Goal: Entertainment & Leisure: Browse casually

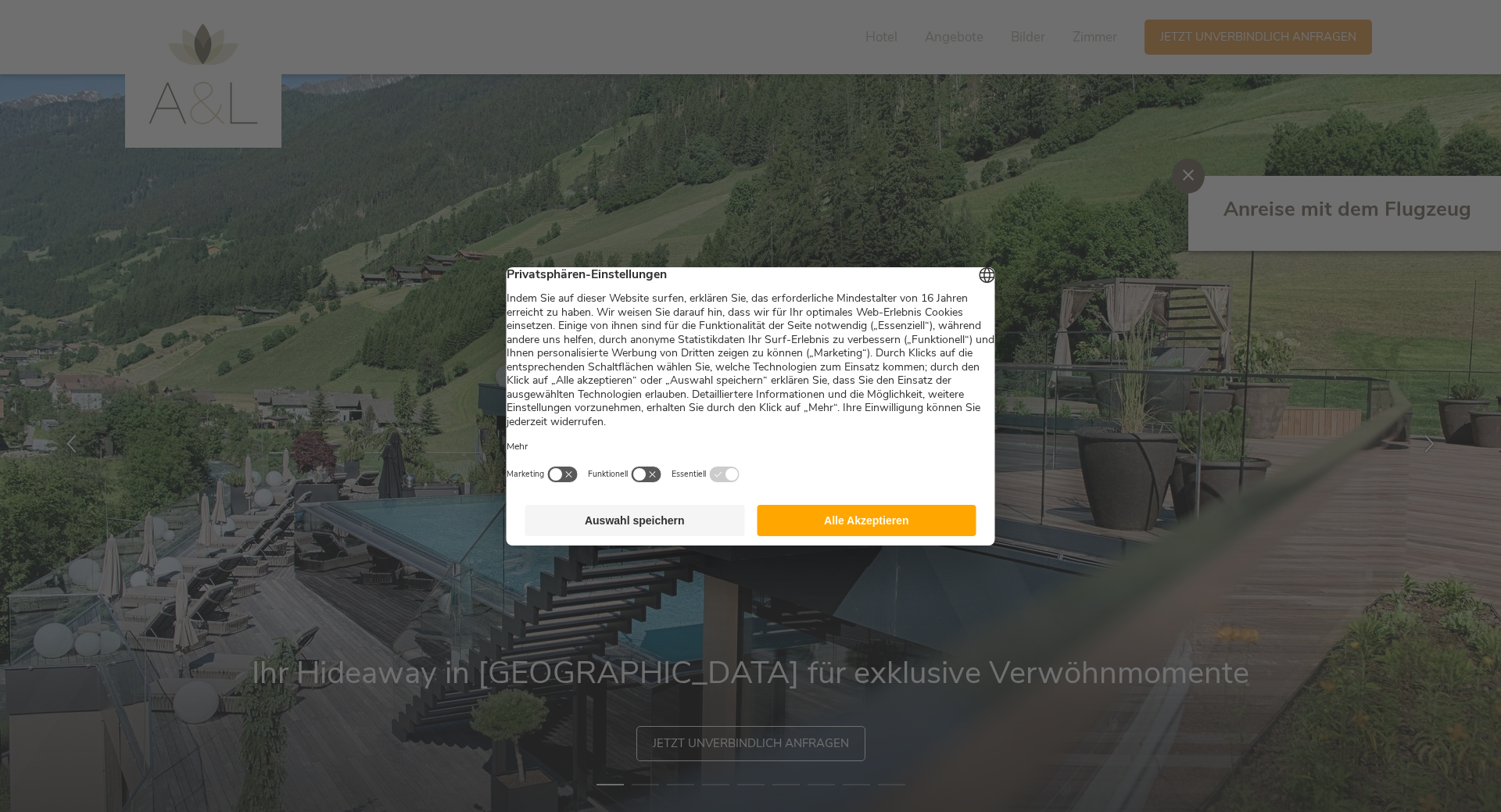
click at [612, 536] on button "Auswahl speichern" at bounding box center [634, 520] width 219 height 31
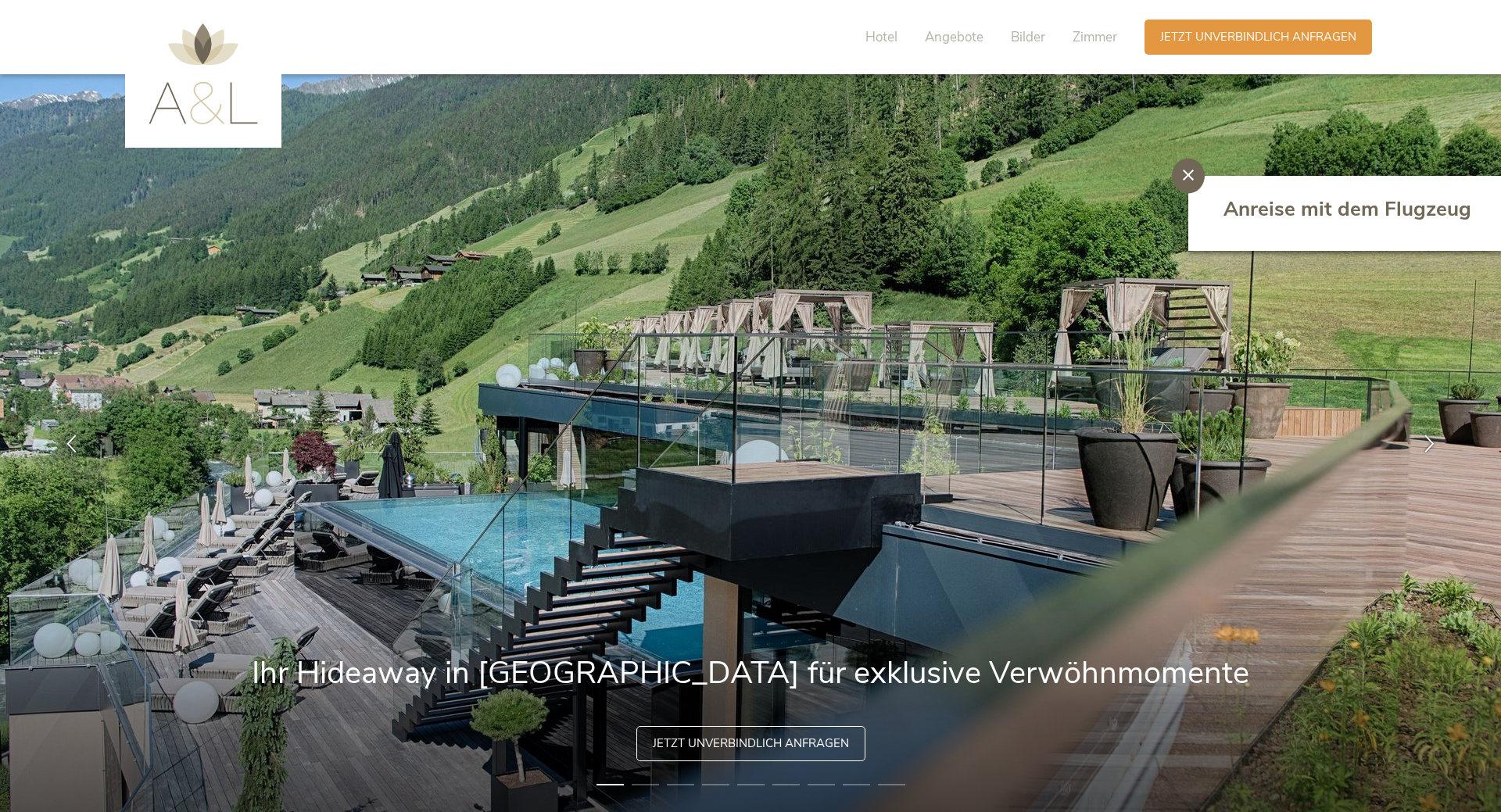
click at [1190, 175] on icon at bounding box center [1188, 175] width 11 height 11
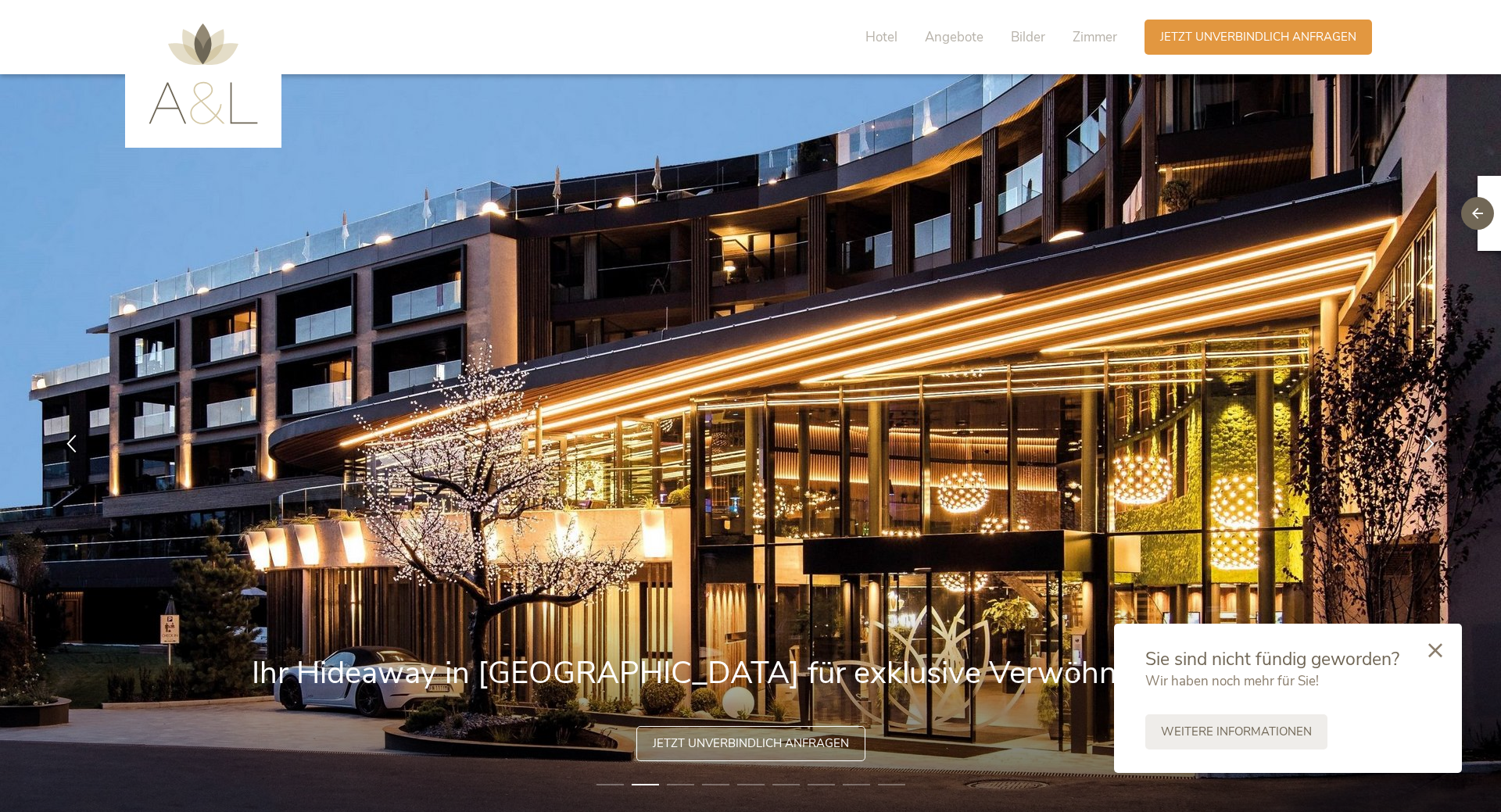
click at [993, 37] on div "Hotel Angebote Bilder Zimmer" at bounding box center [995, 37] width 298 height 35
click at [1020, 41] on span "Bilder" at bounding box center [1027, 37] width 34 height 18
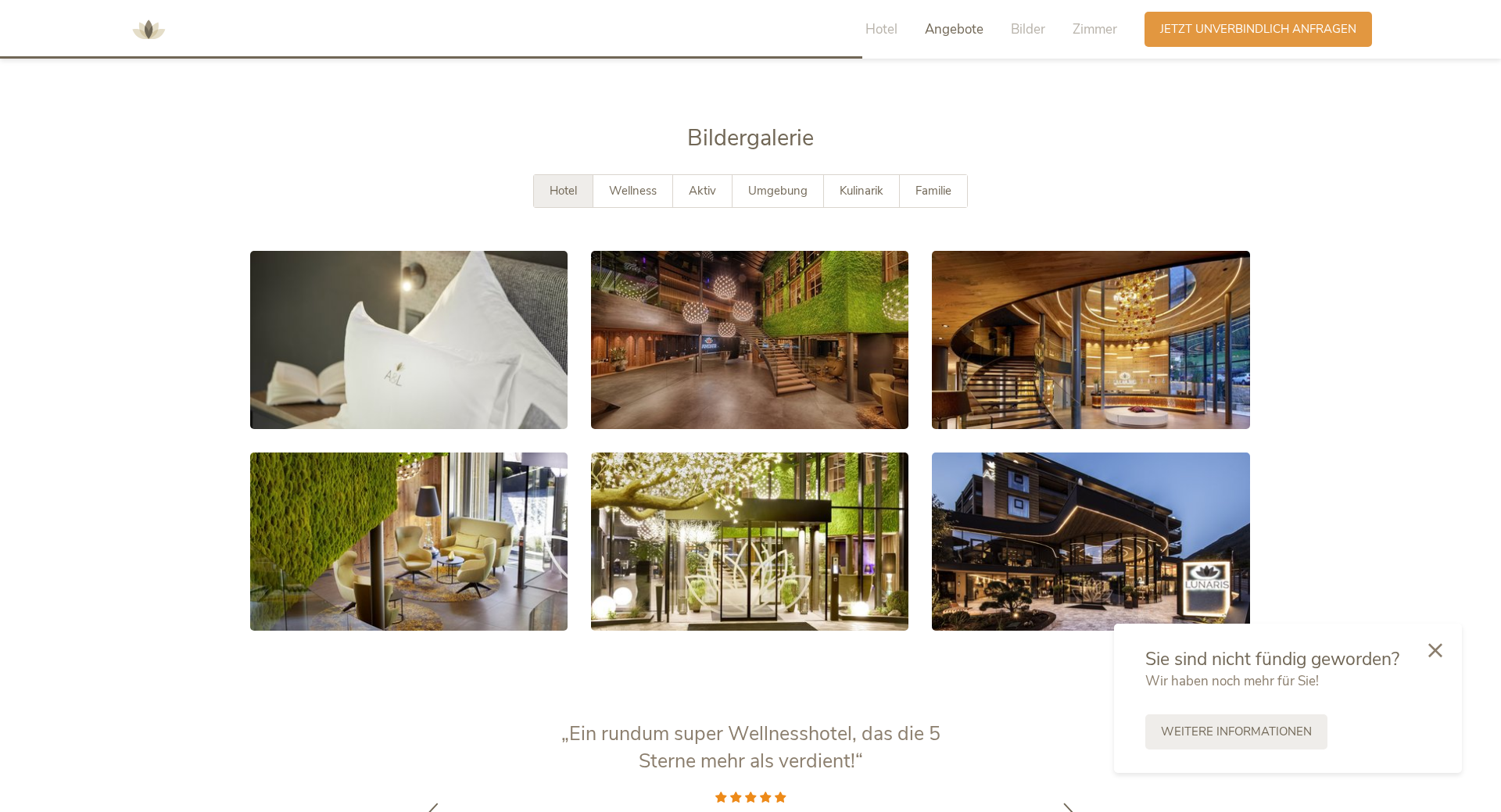
scroll to position [2926, 0]
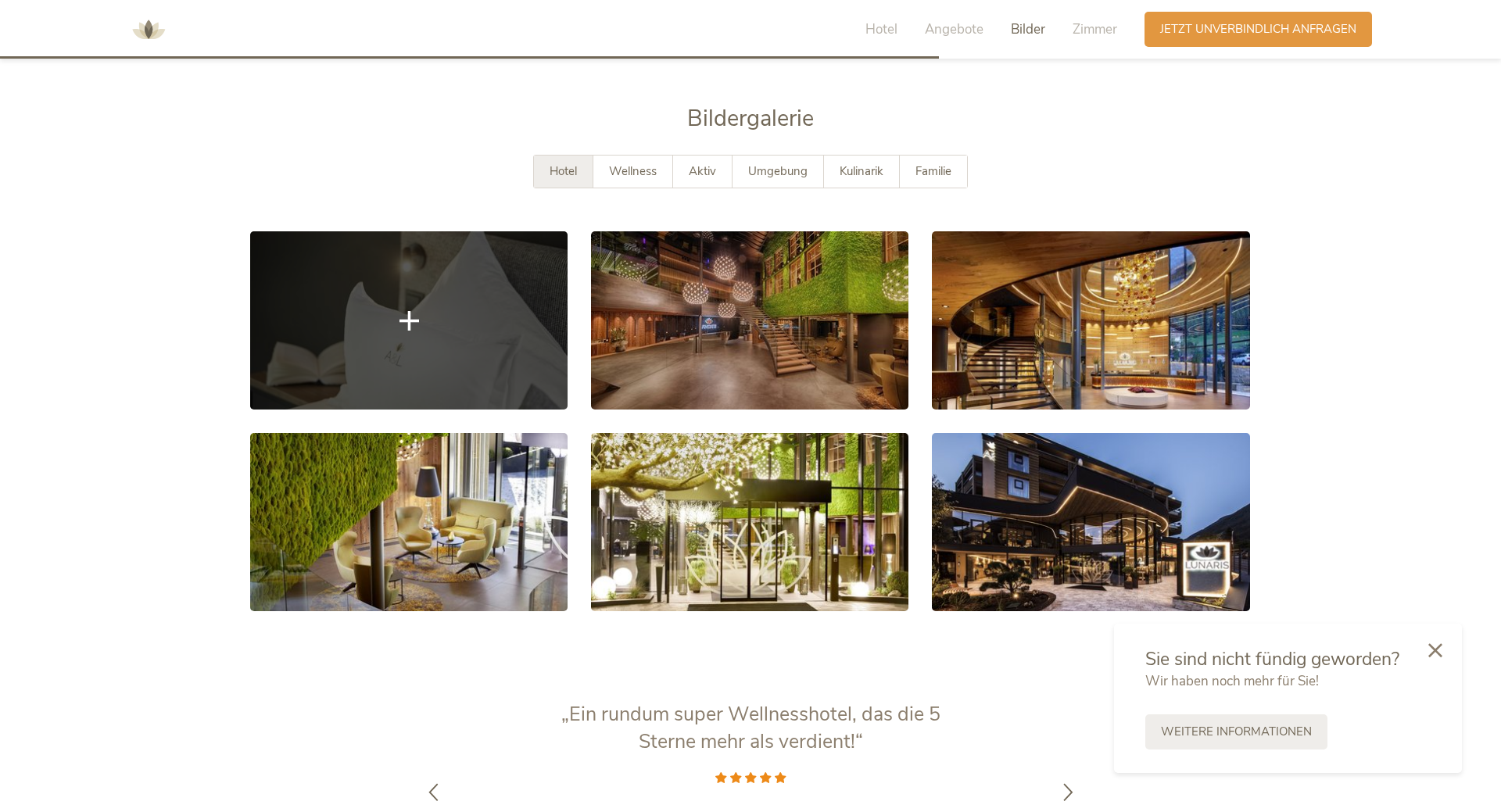
click at [515, 316] on link at bounding box center [409, 320] width 318 height 178
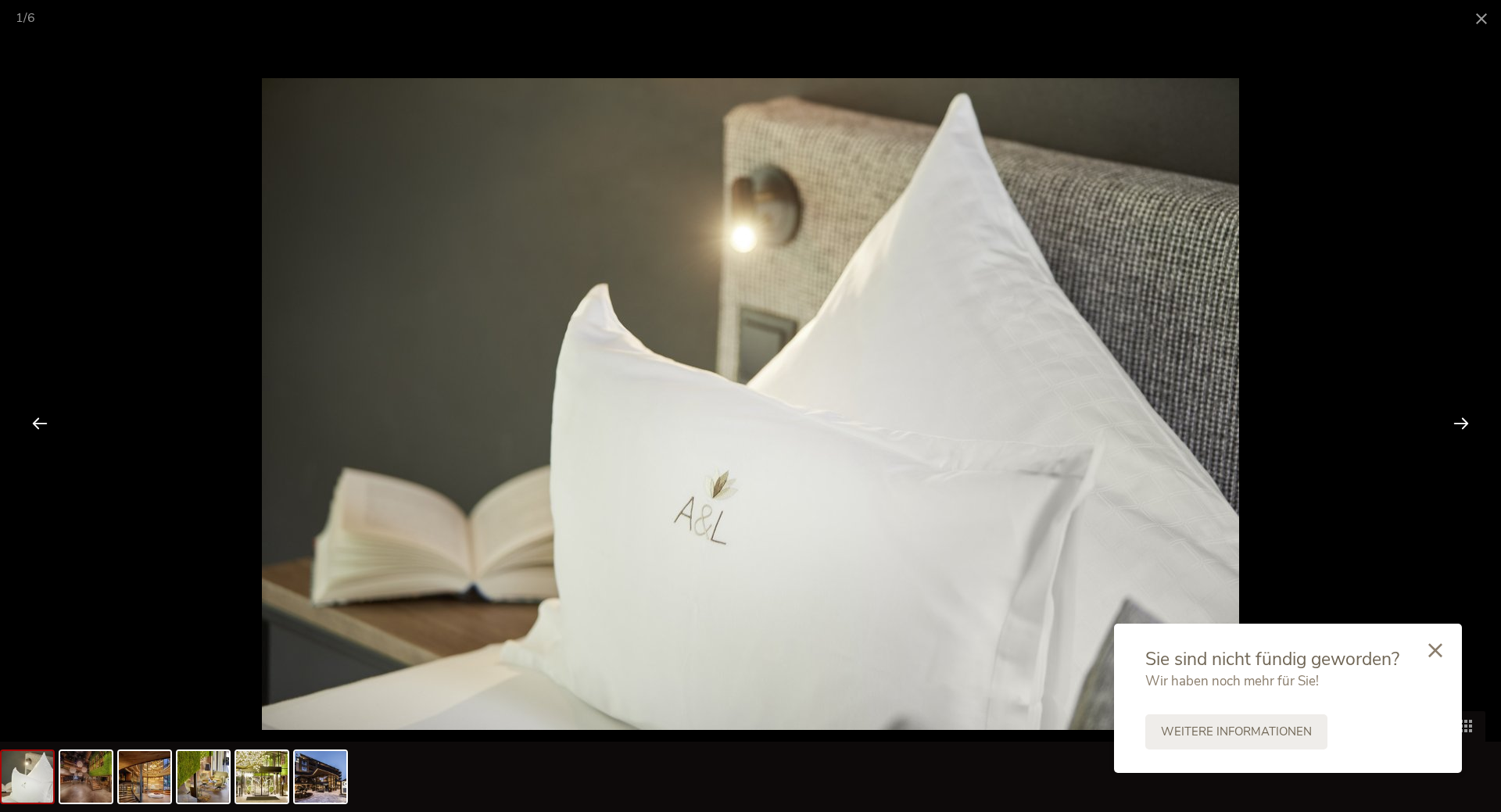
click at [1450, 424] on div at bounding box center [1460, 423] width 49 height 49
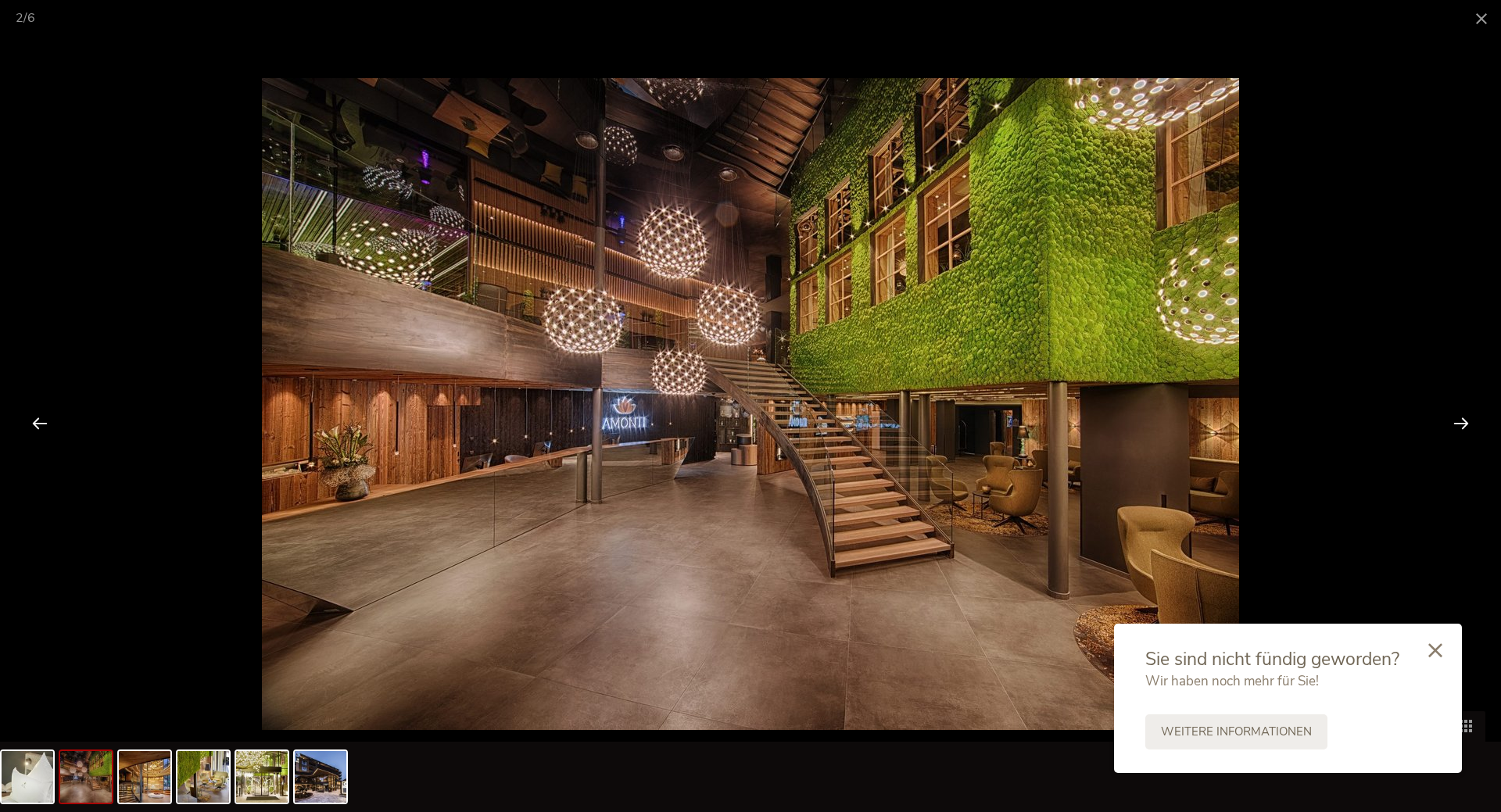
click at [1452, 424] on div at bounding box center [1460, 423] width 49 height 49
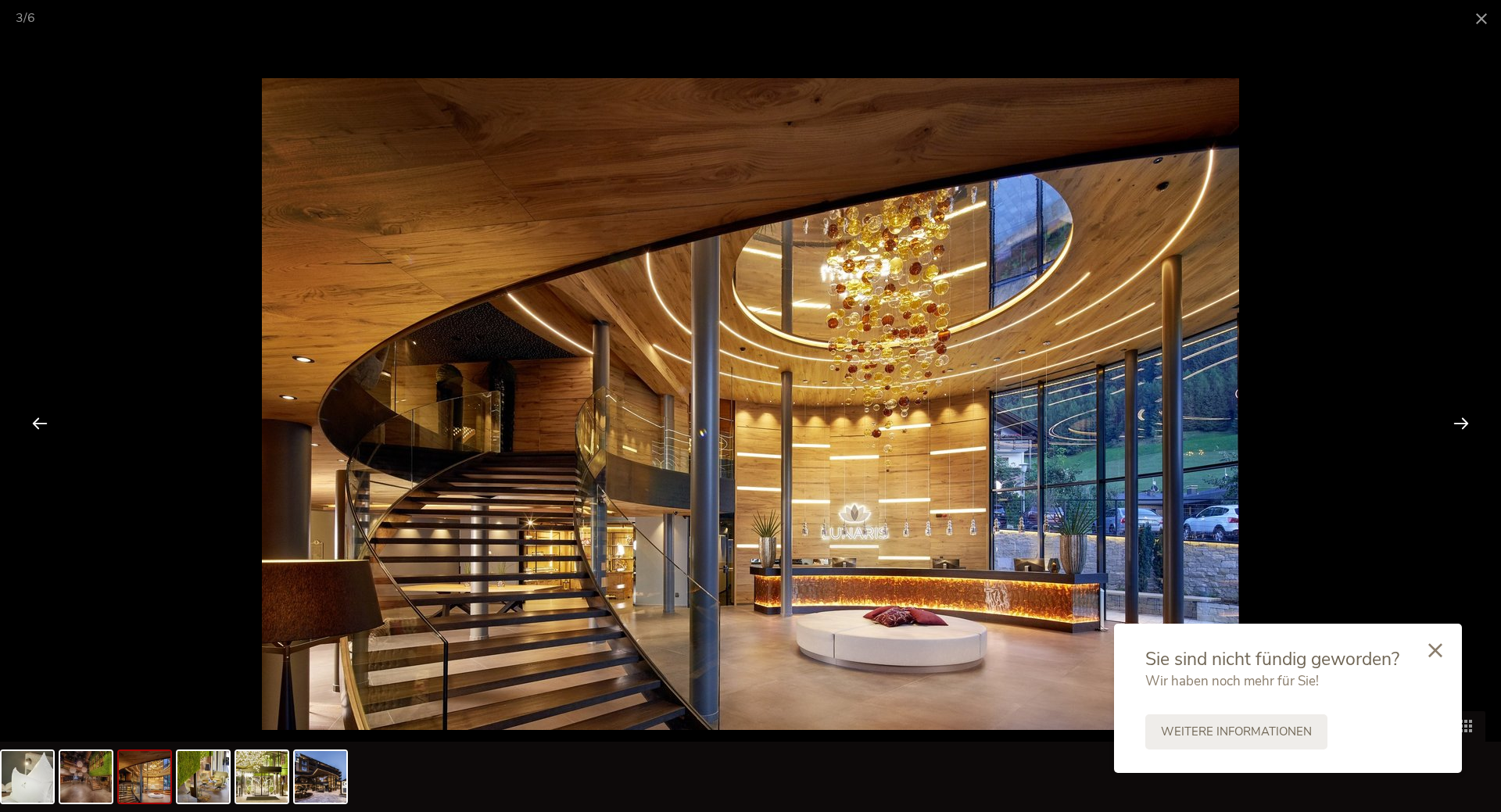
click at [1452, 424] on div at bounding box center [1460, 423] width 49 height 49
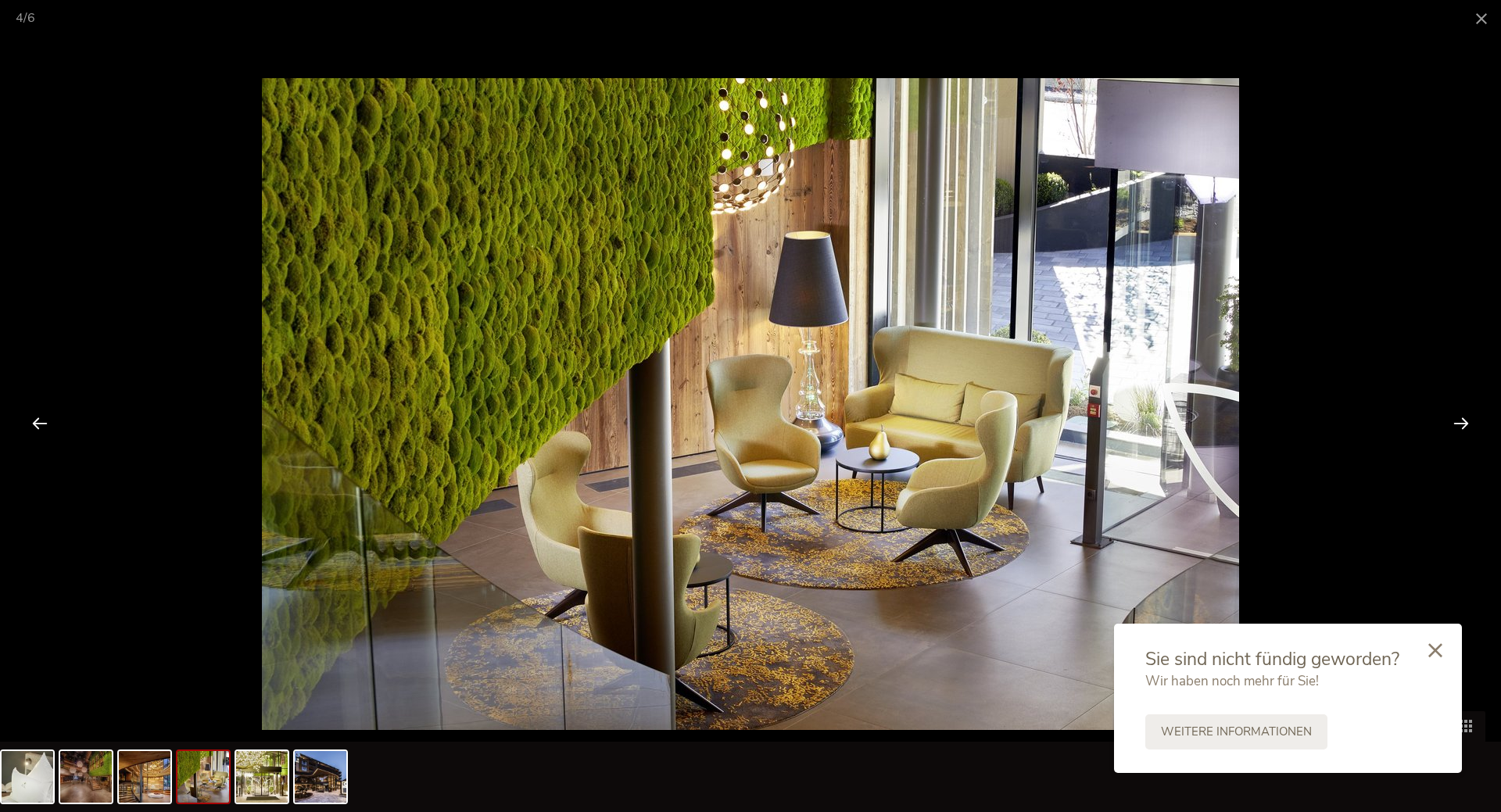
click at [1452, 424] on div at bounding box center [1460, 423] width 49 height 49
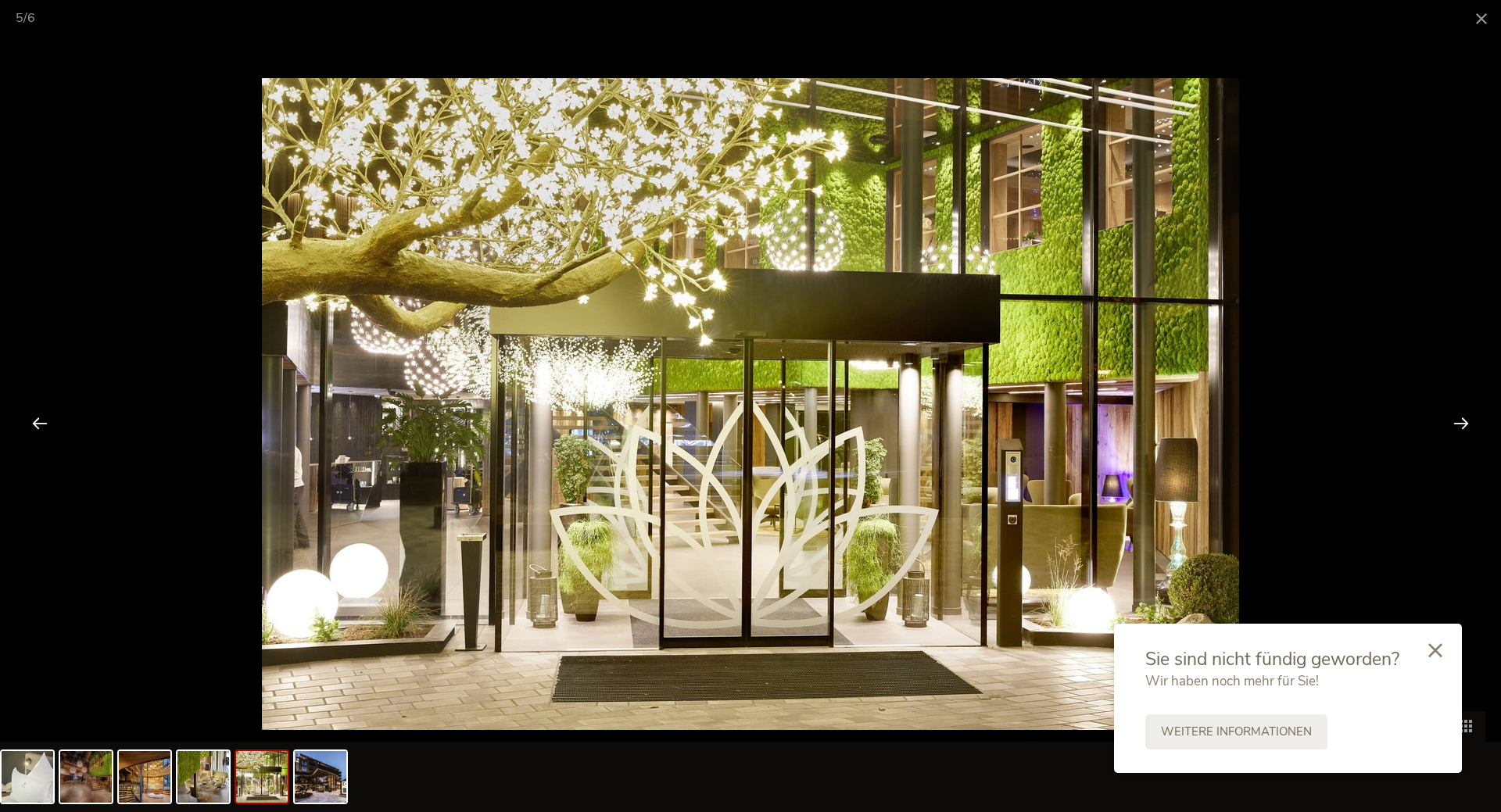
click at [1452, 424] on div at bounding box center [1460, 423] width 49 height 49
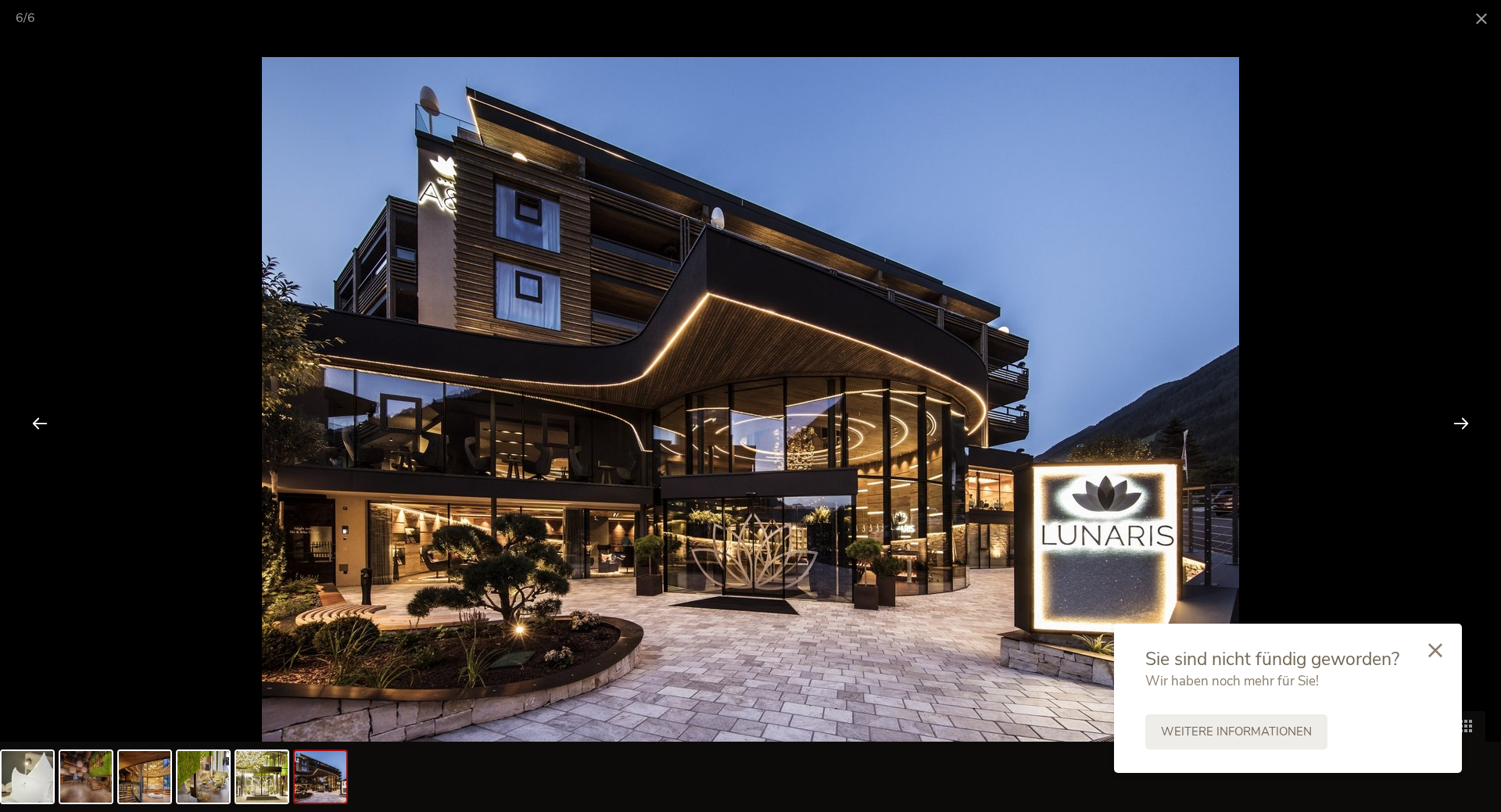
click at [1452, 424] on div at bounding box center [1460, 423] width 49 height 49
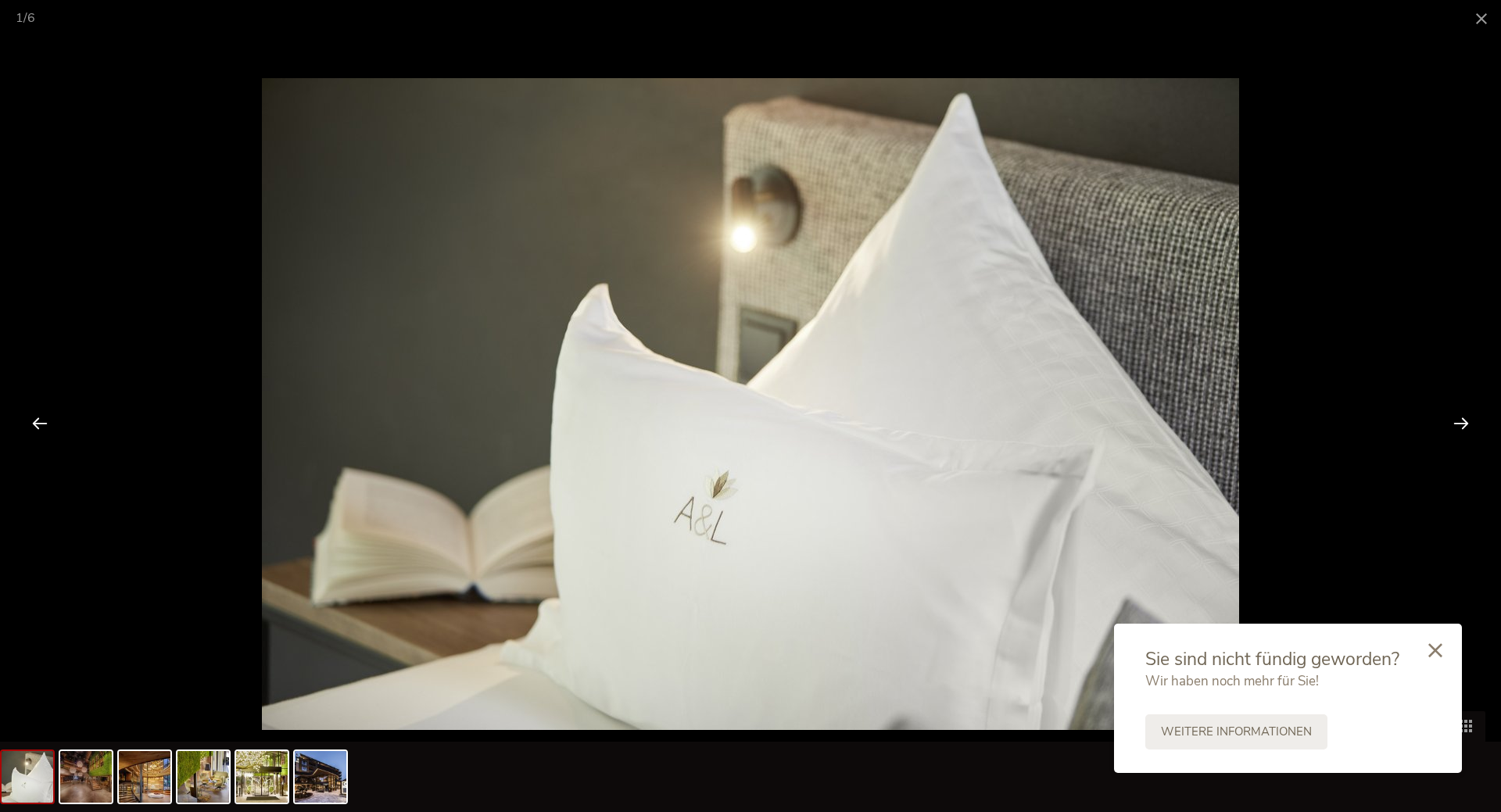
click at [1452, 424] on div at bounding box center [1460, 423] width 49 height 49
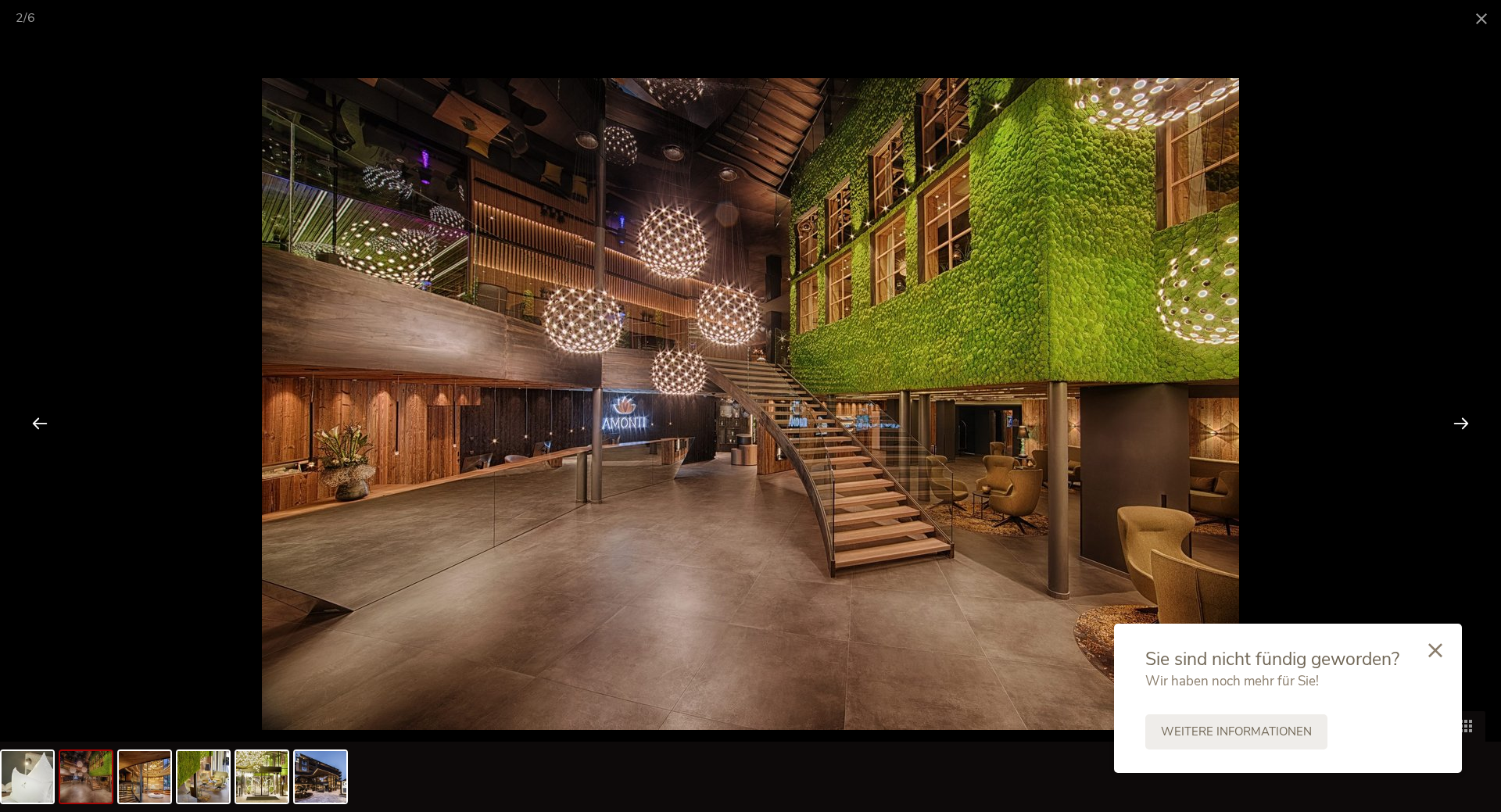
click at [1452, 424] on div at bounding box center [1460, 423] width 49 height 49
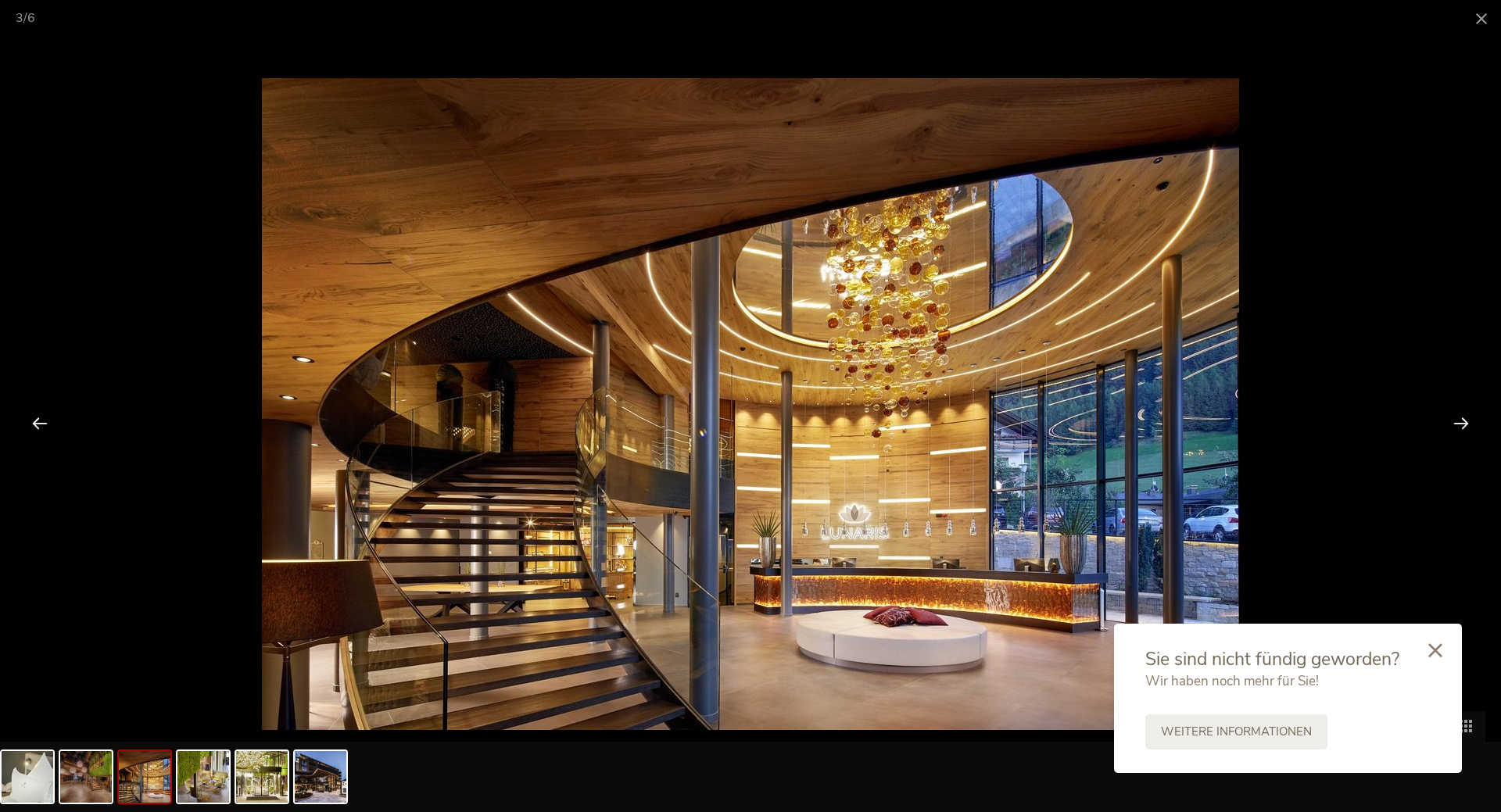
click at [1452, 424] on div at bounding box center [1460, 423] width 49 height 49
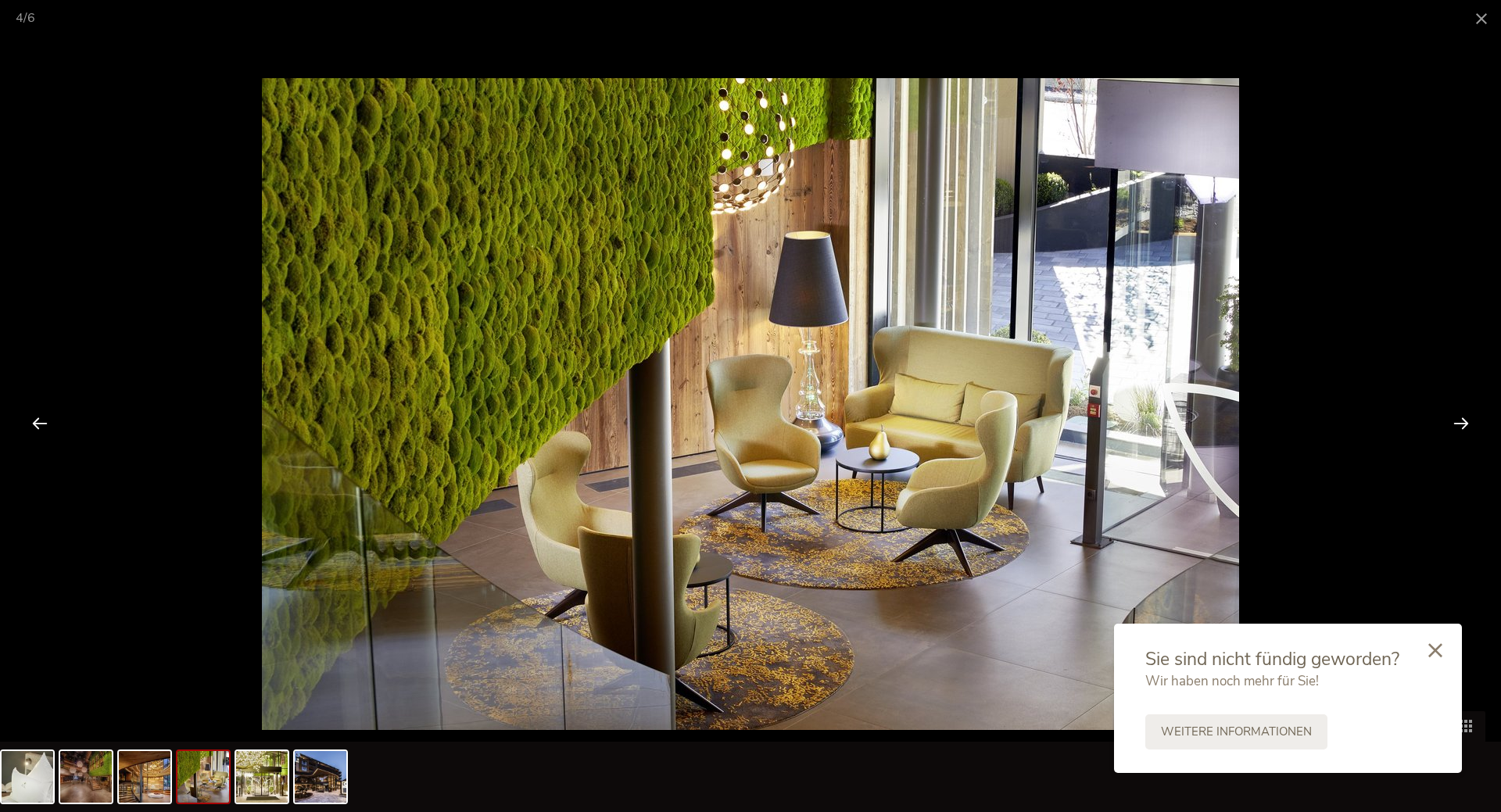
click at [1452, 424] on div at bounding box center [1460, 423] width 49 height 49
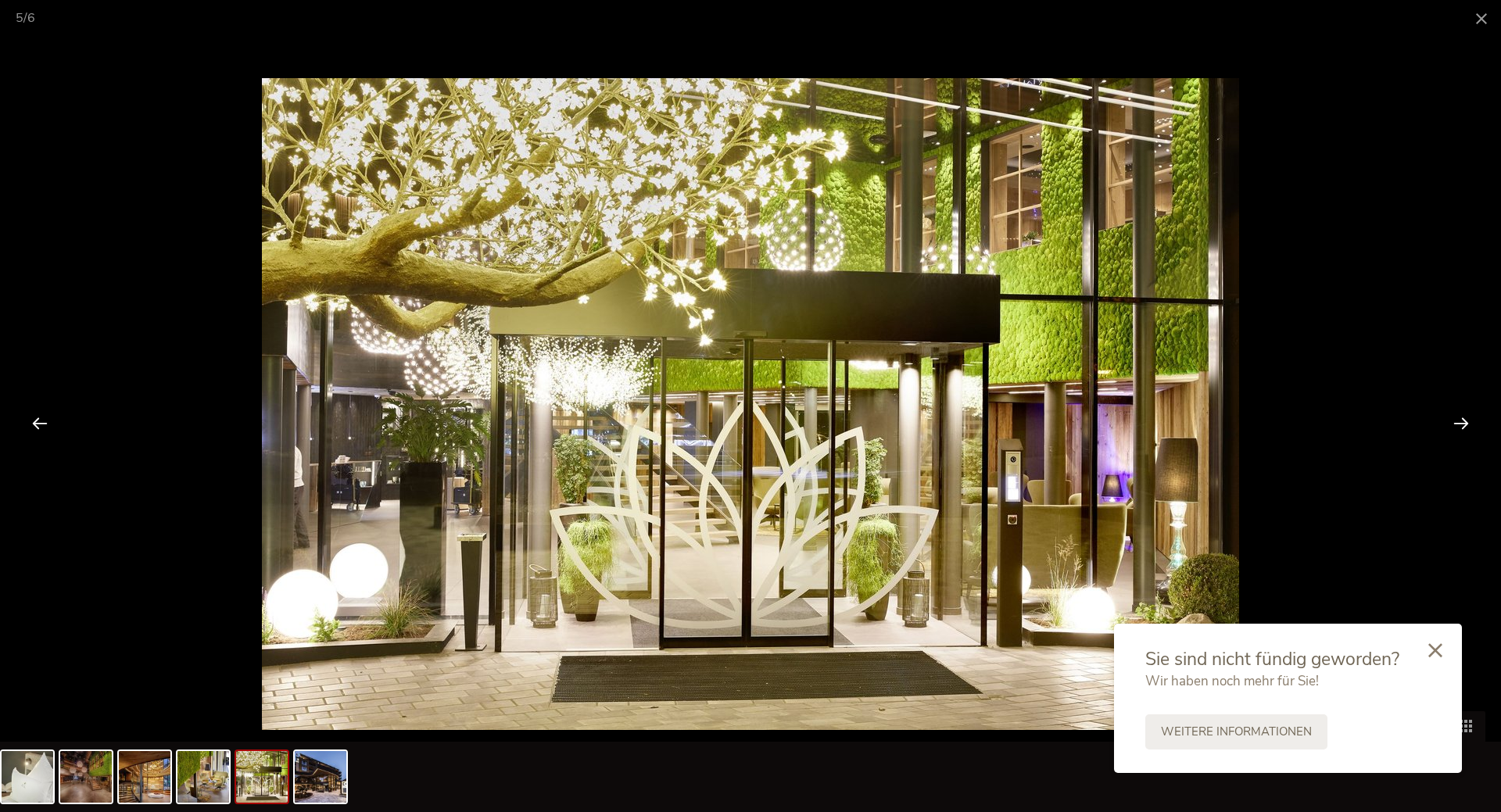
click at [1452, 424] on div at bounding box center [1460, 423] width 49 height 49
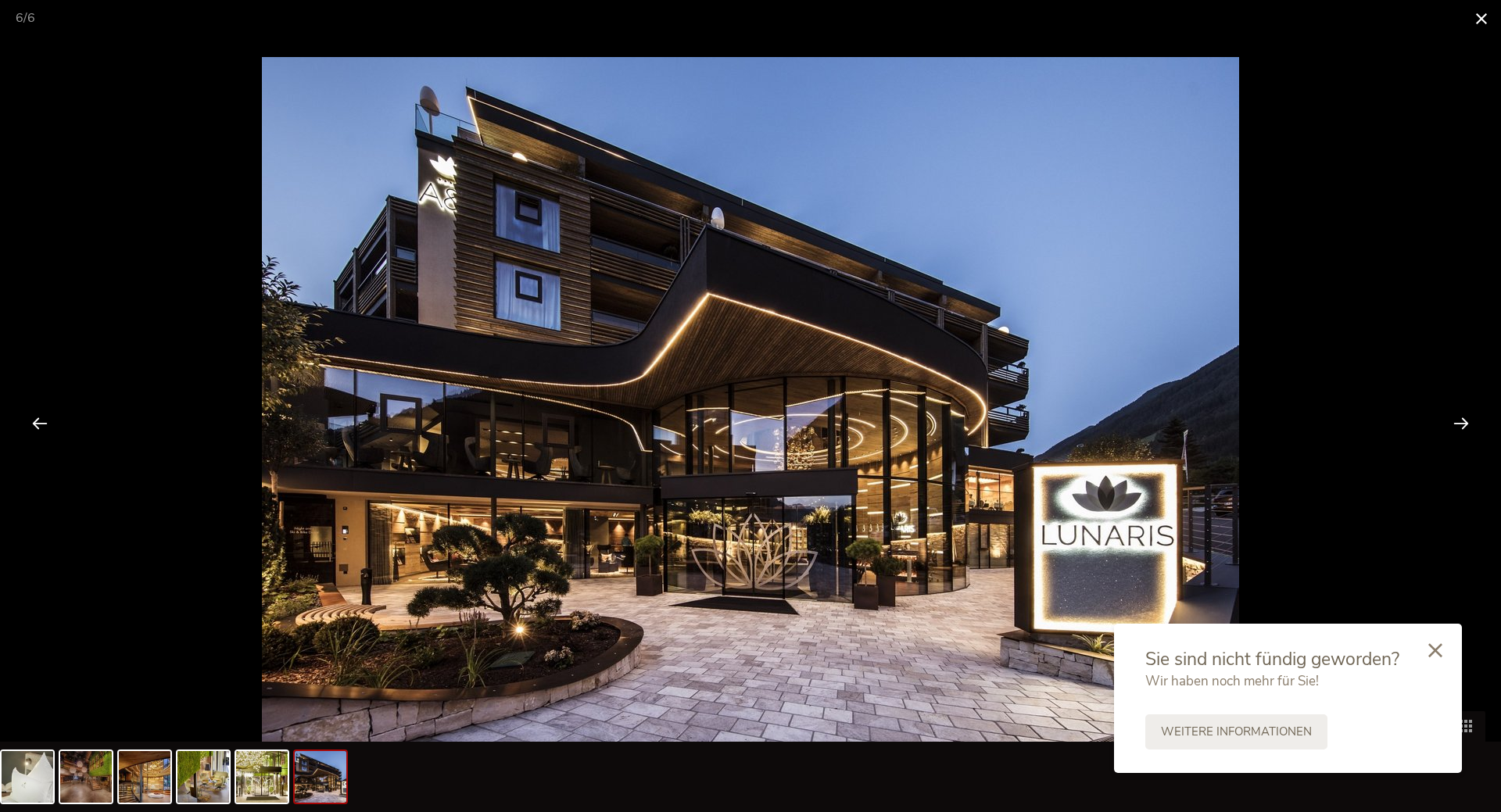
click at [1477, 18] on span at bounding box center [1481, 18] width 39 height 37
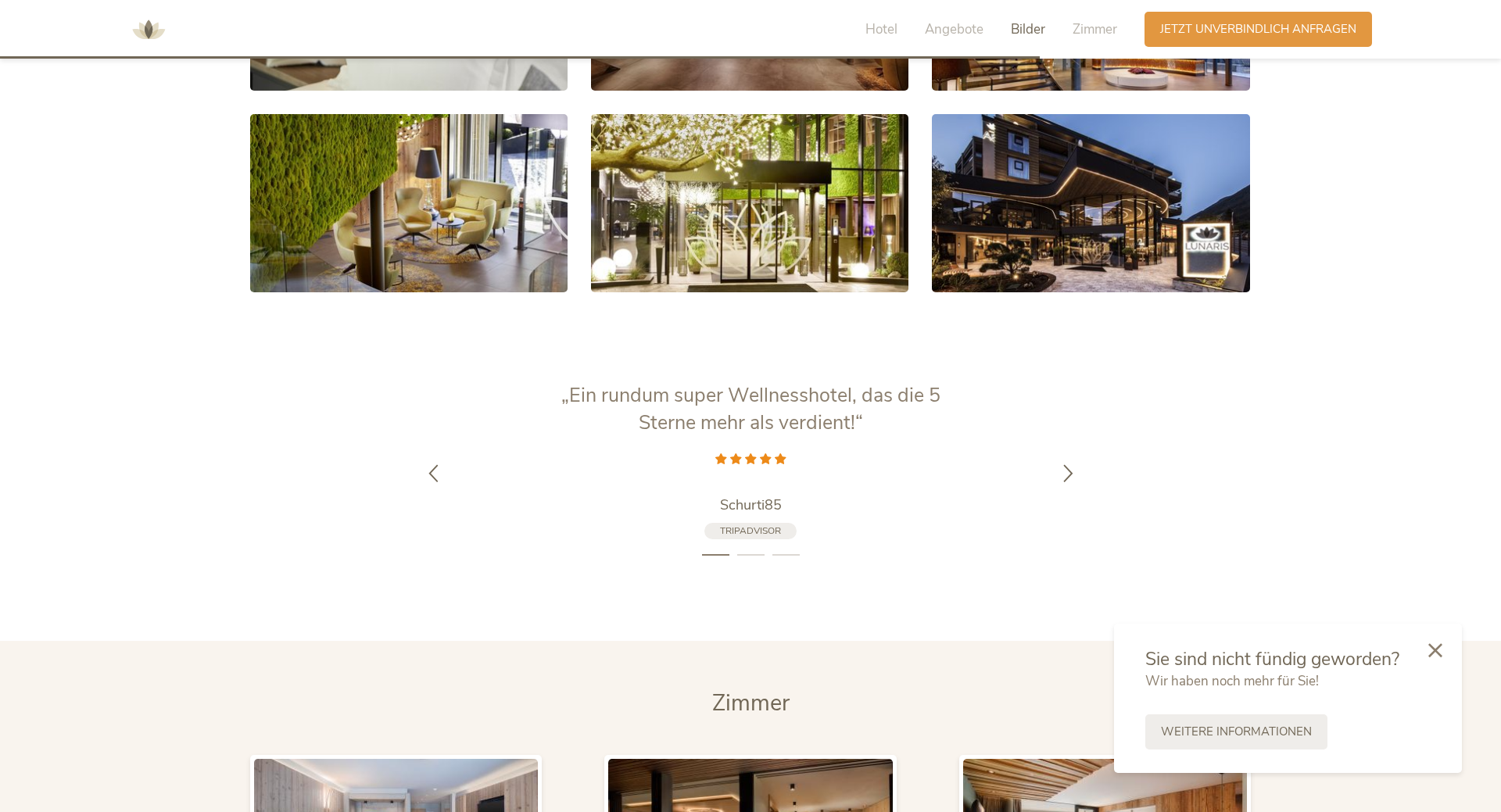
scroll to position [2528, 0]
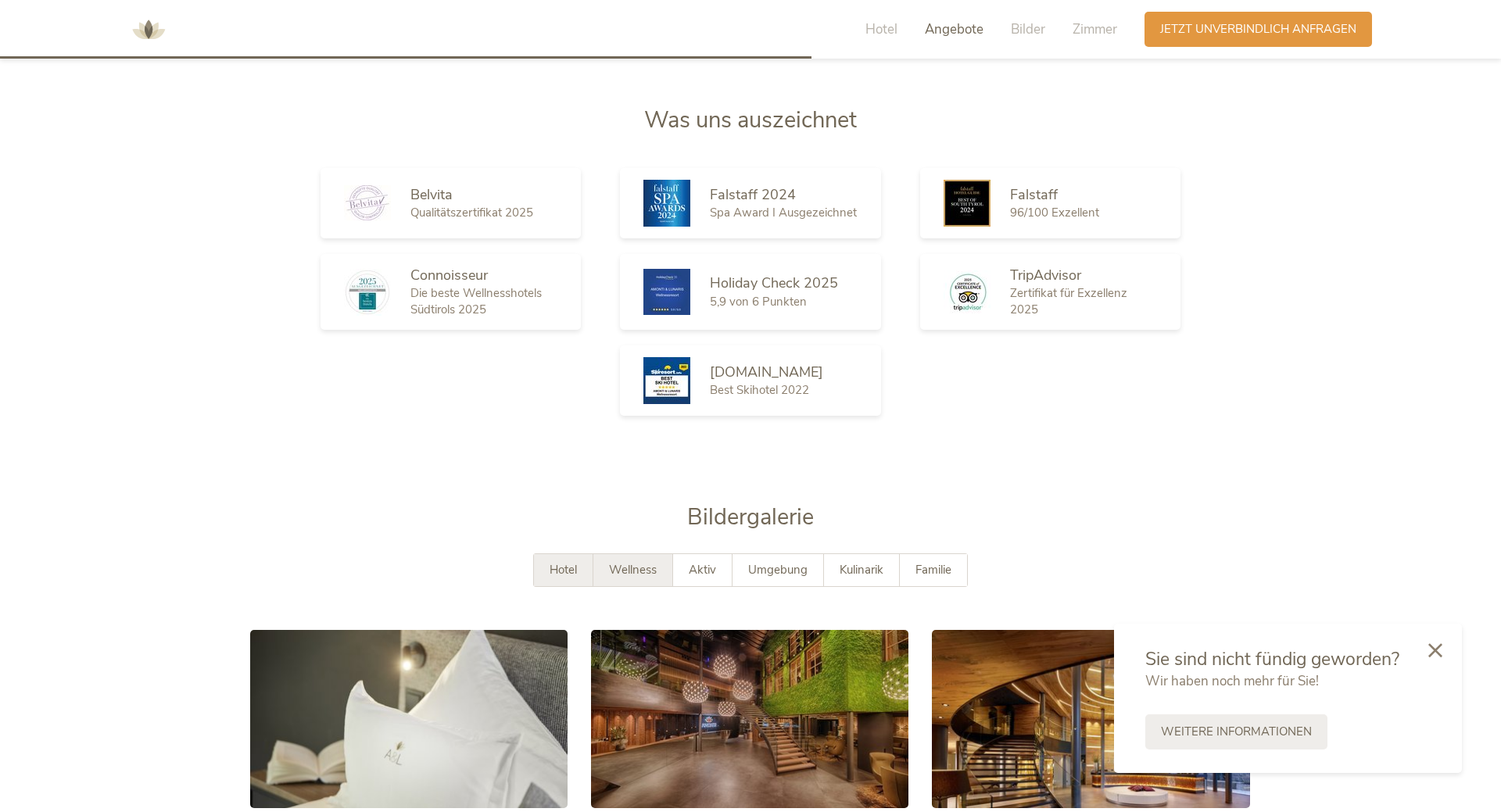
click at [654, 562] on span "Wellness" at bounding box center [633, 570] width 48 height 16
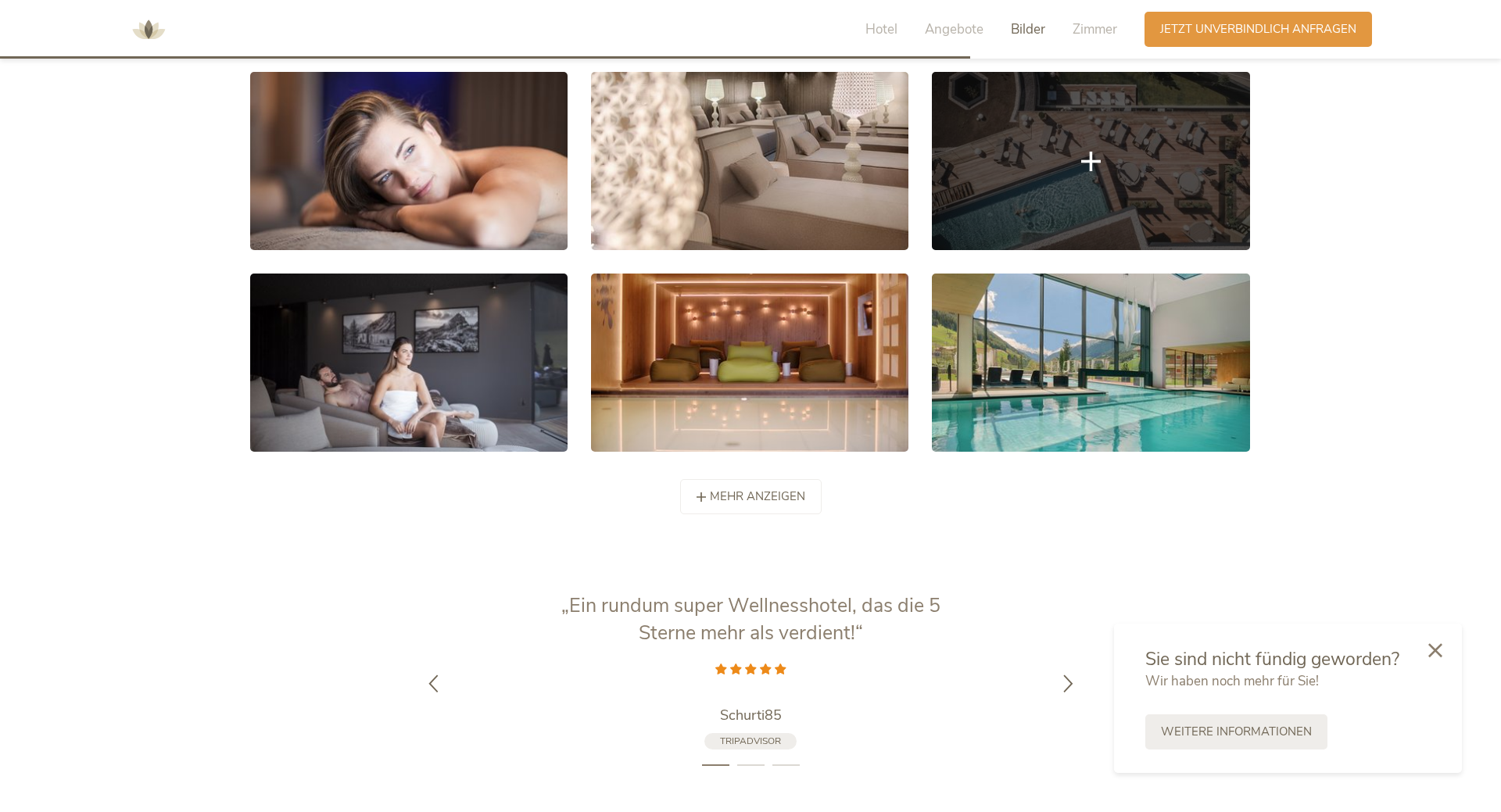
scroll to position [2926, 0]
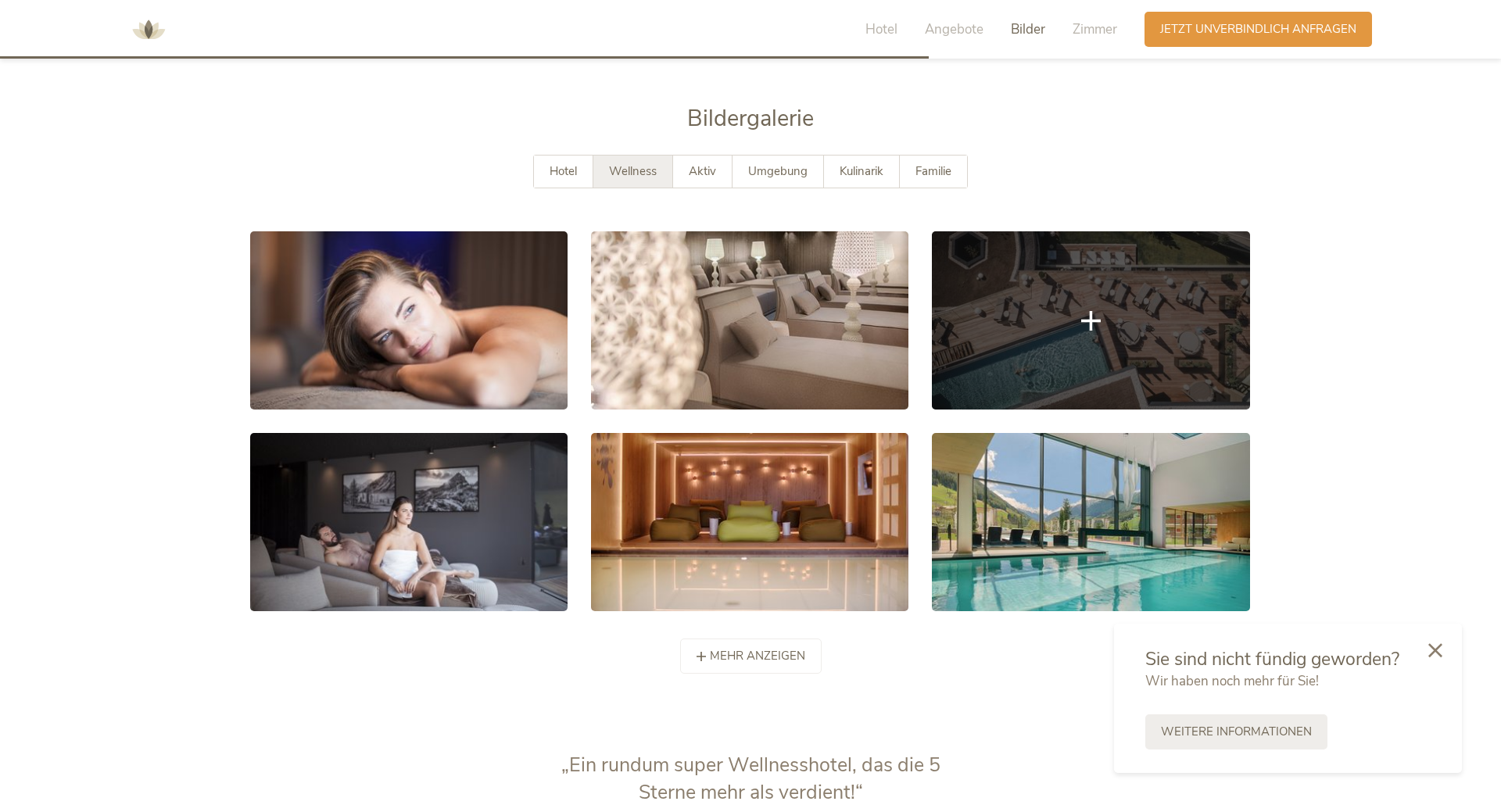
click at [1053, 231] on link at bounding box center [1091, 320] width 318 height 178
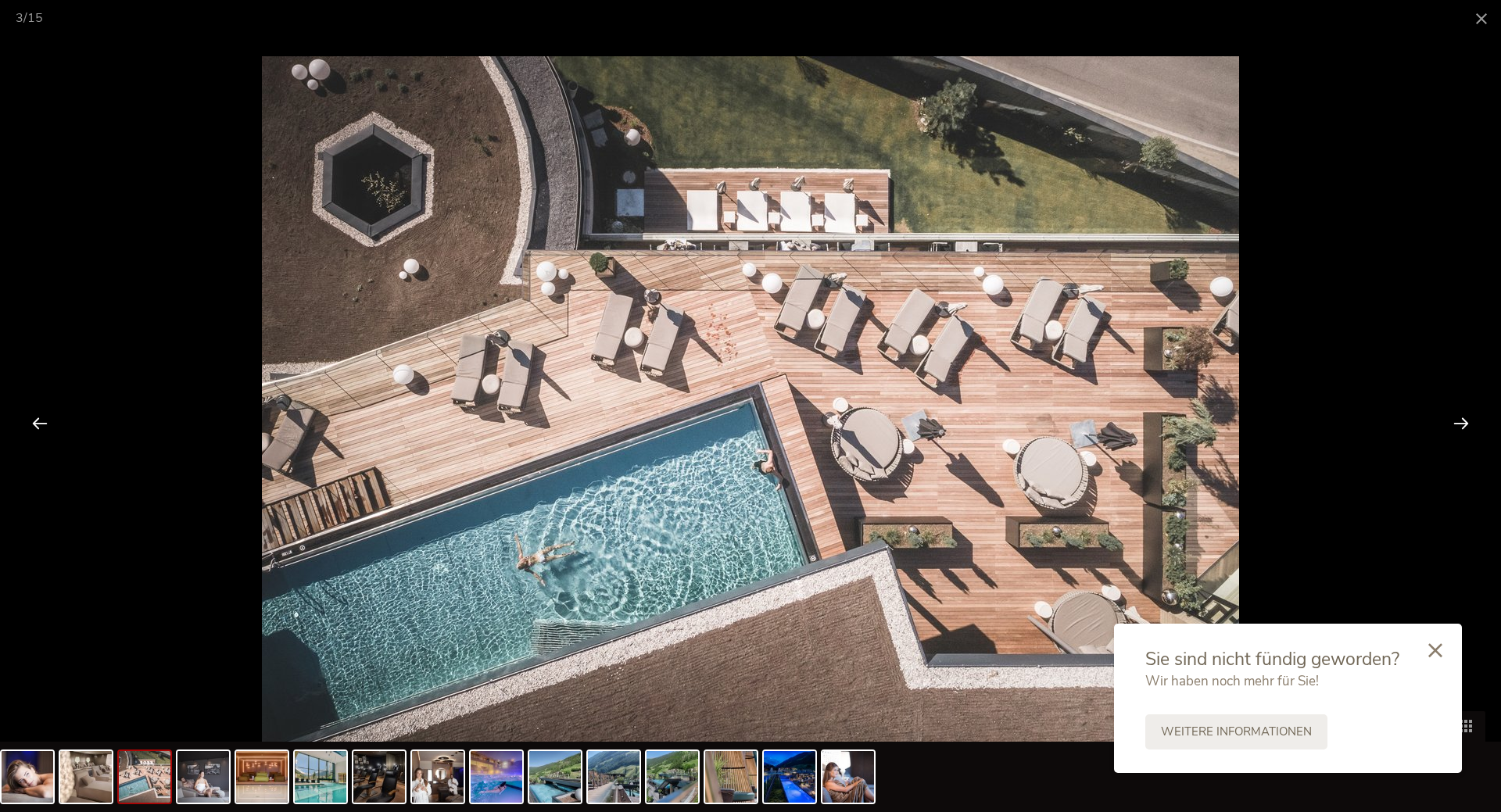
click at [1468, 424] on div at bounding box center [1460, 423] width 49 height 49
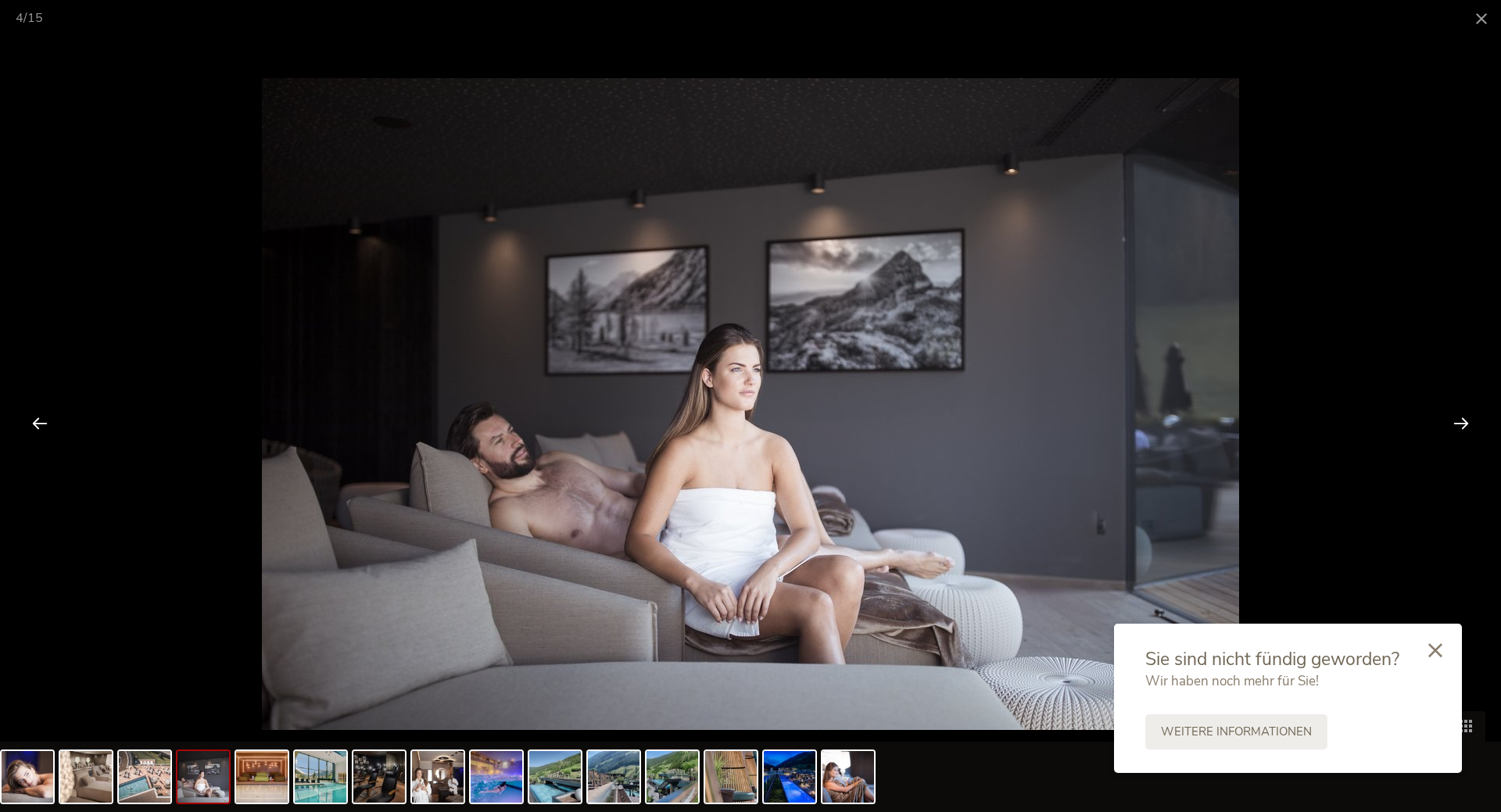
click at [1462, 420] on div at bounding box center [1460, 423] width 49 height 49
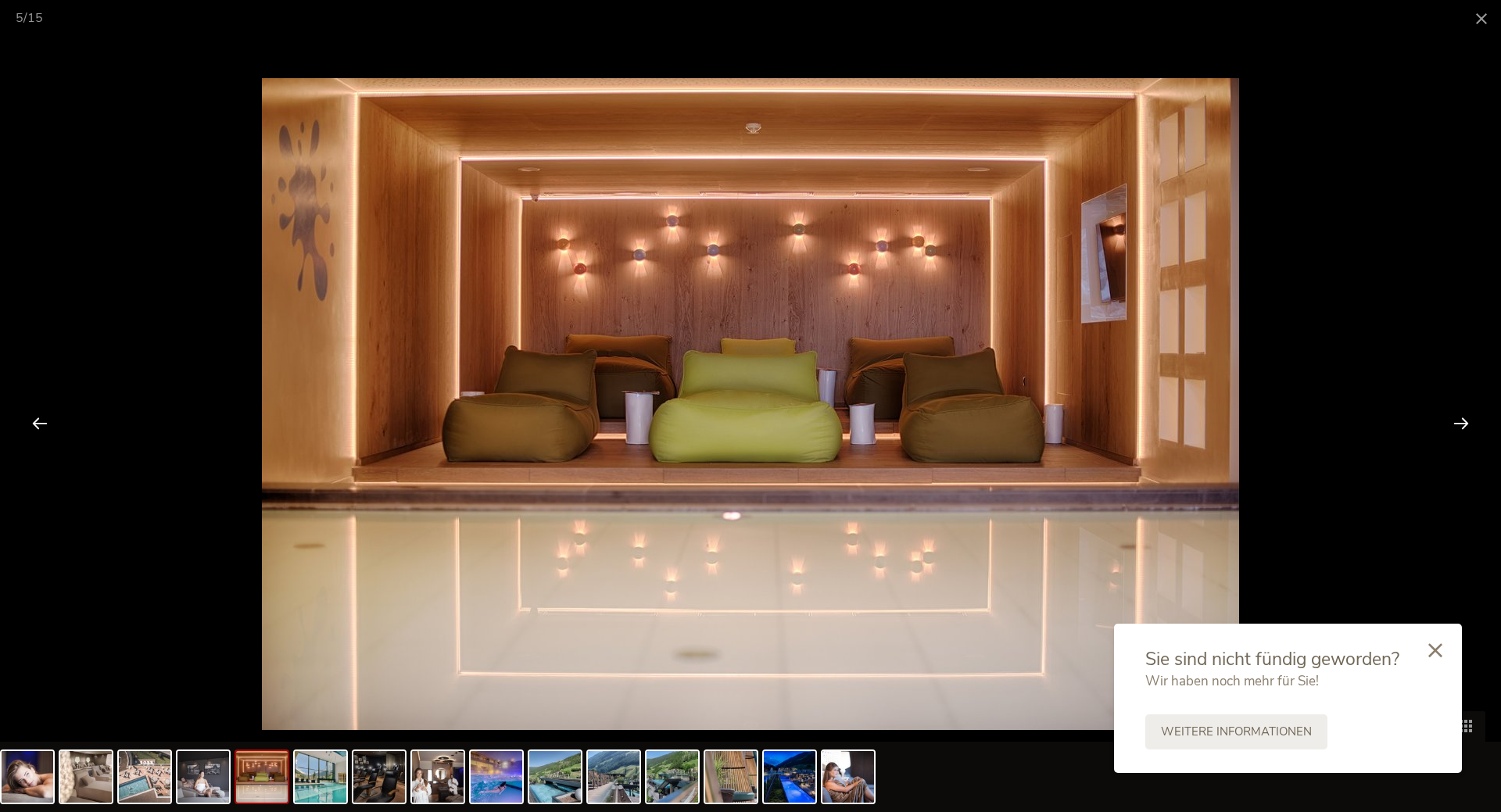
click at [1462, 420] on div at bounding box center [1460, 423] width 49 height 49
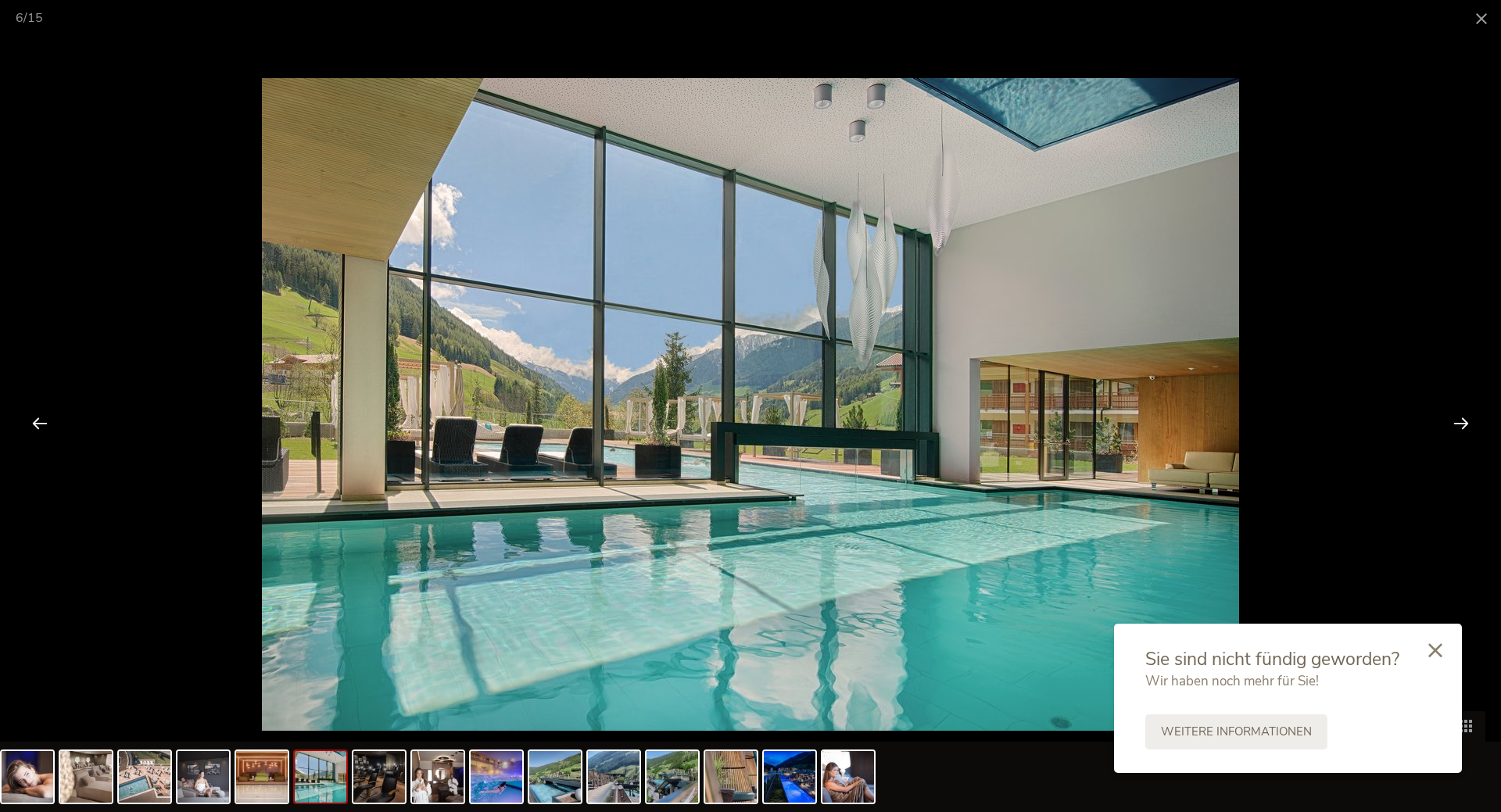
click at [1462, 420] on div at bounding box center [1460, 423] width 49 height 49
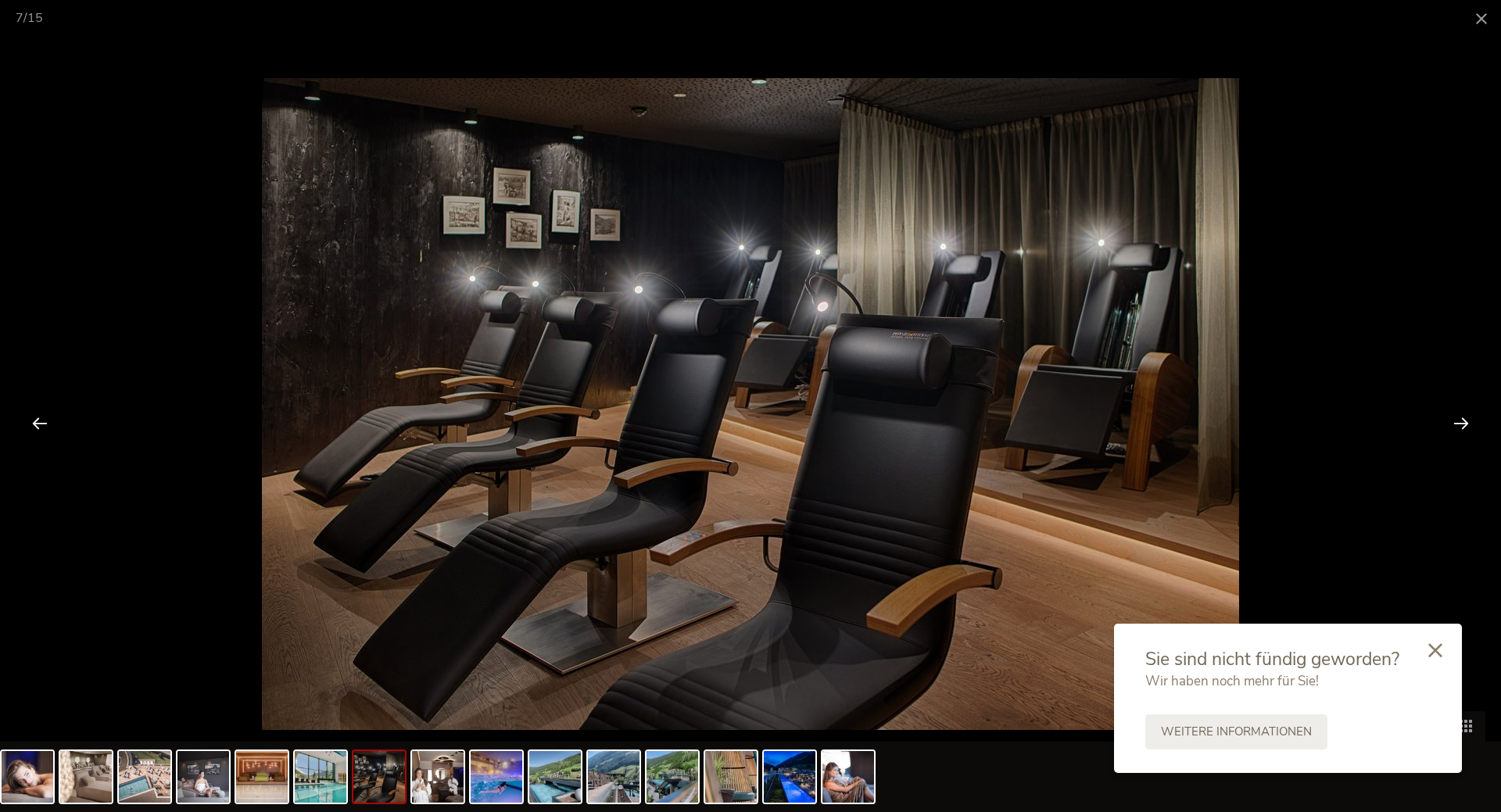
click at [1457, 424] on div at bounding box center [1460, 423] width 49 height 49
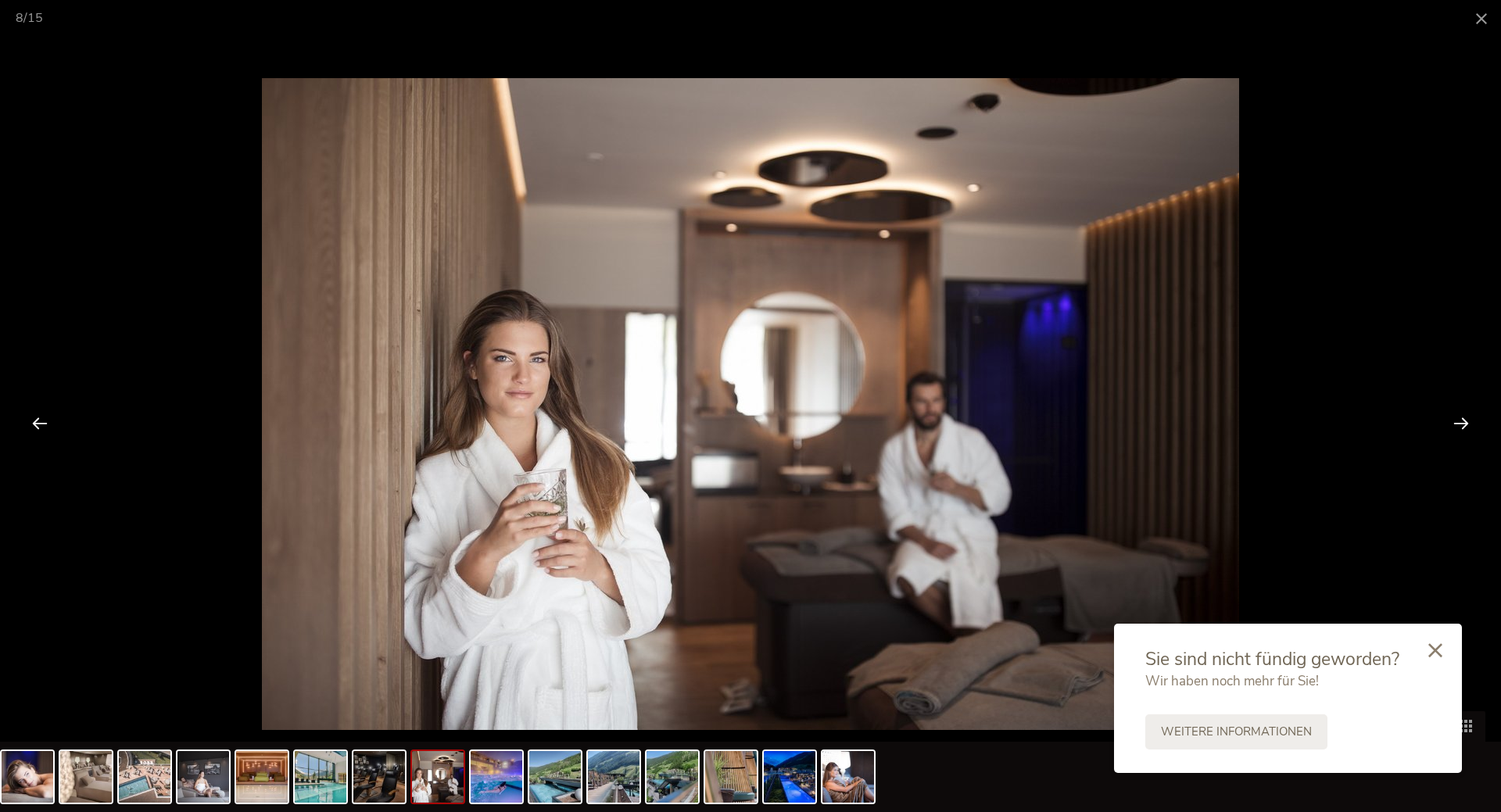
click at [1457, 424] on div at bounding box center [1460, 423] width 49 height 49
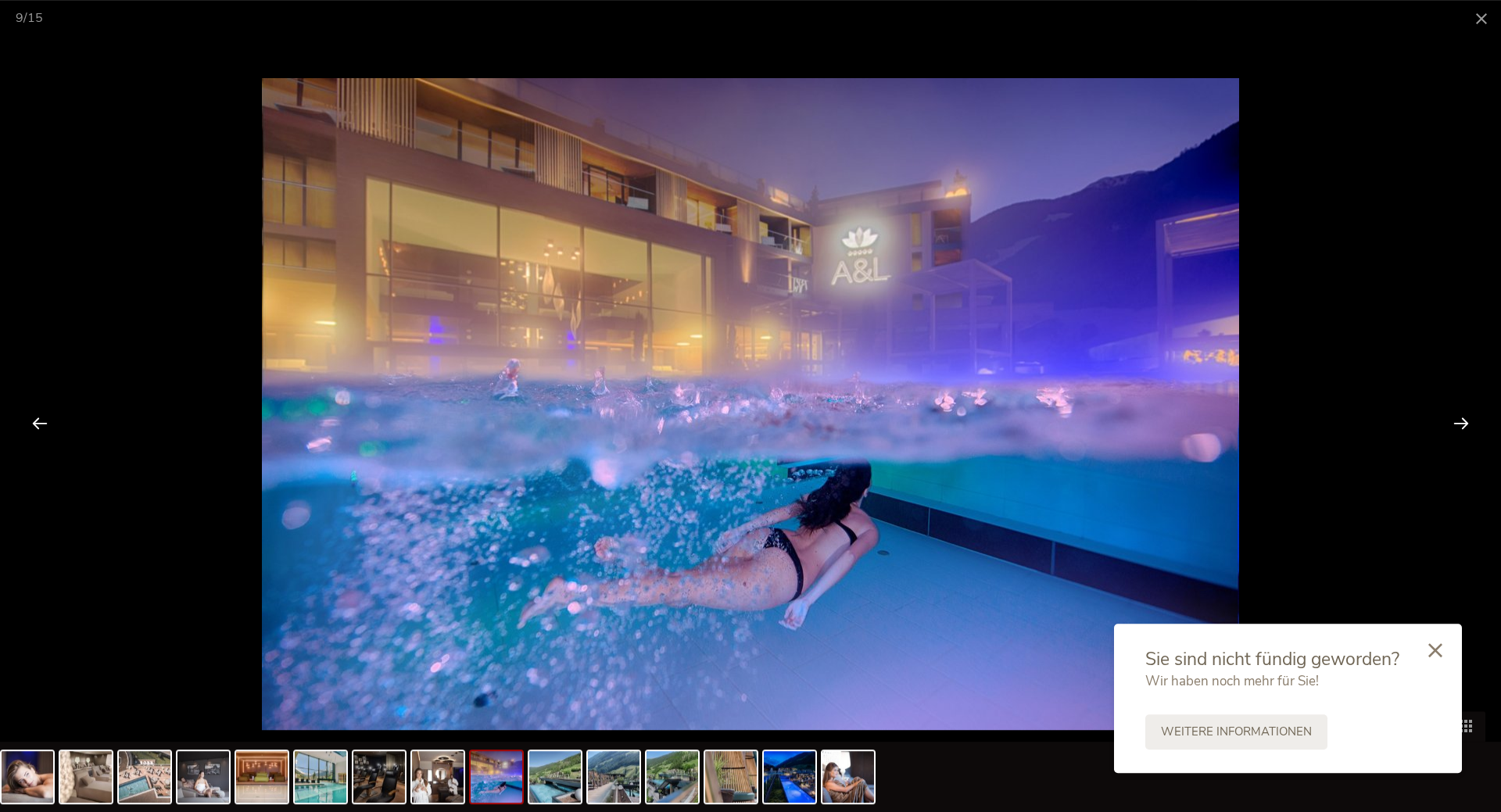
scroll to position [3484, 0]
click at [1462, 420] on div at bounding box center [1460, 423] width 49 height 49
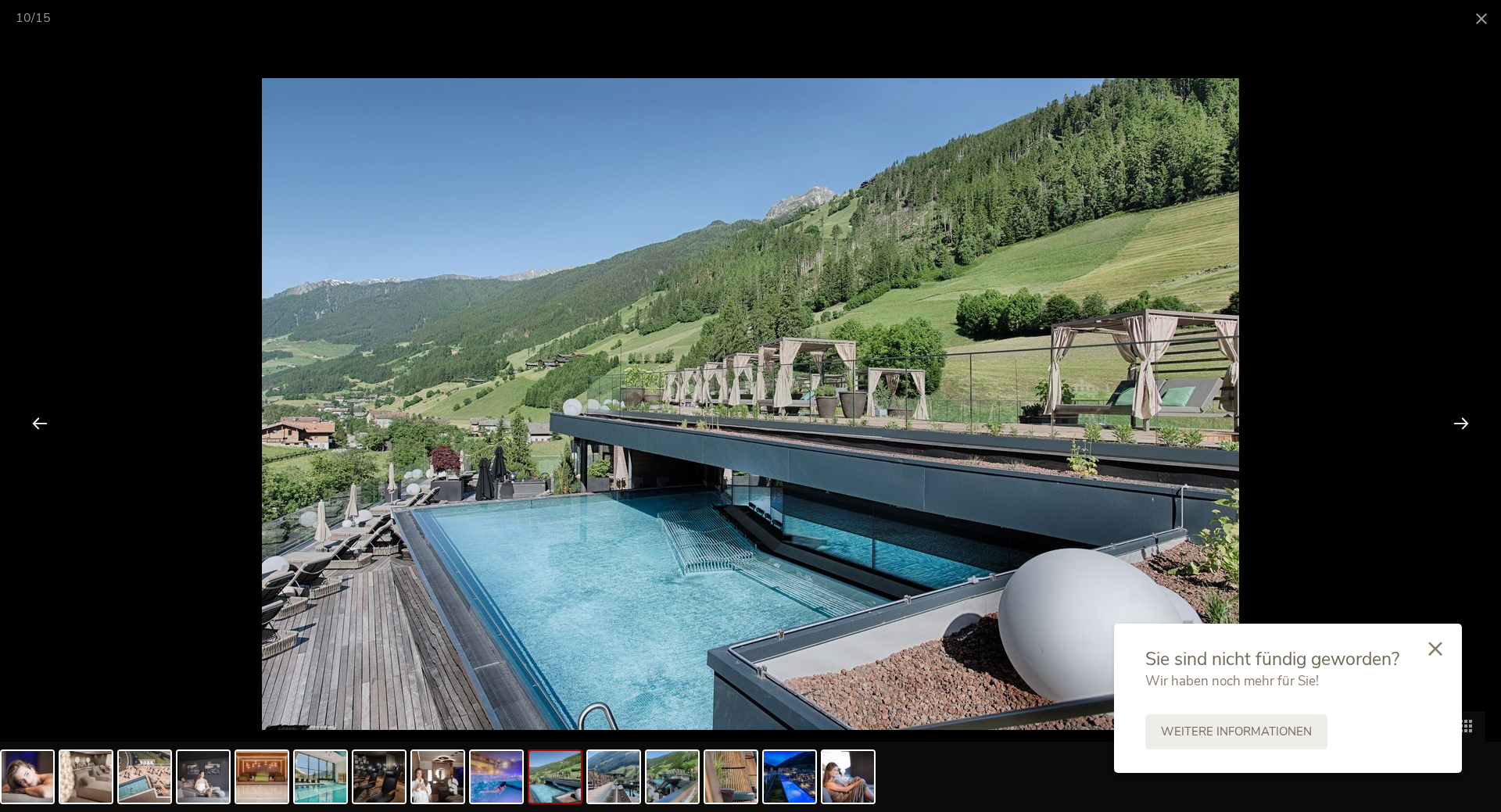
click at [1439, 641] on div at bounding box center [1435, 650] width 53 height 56
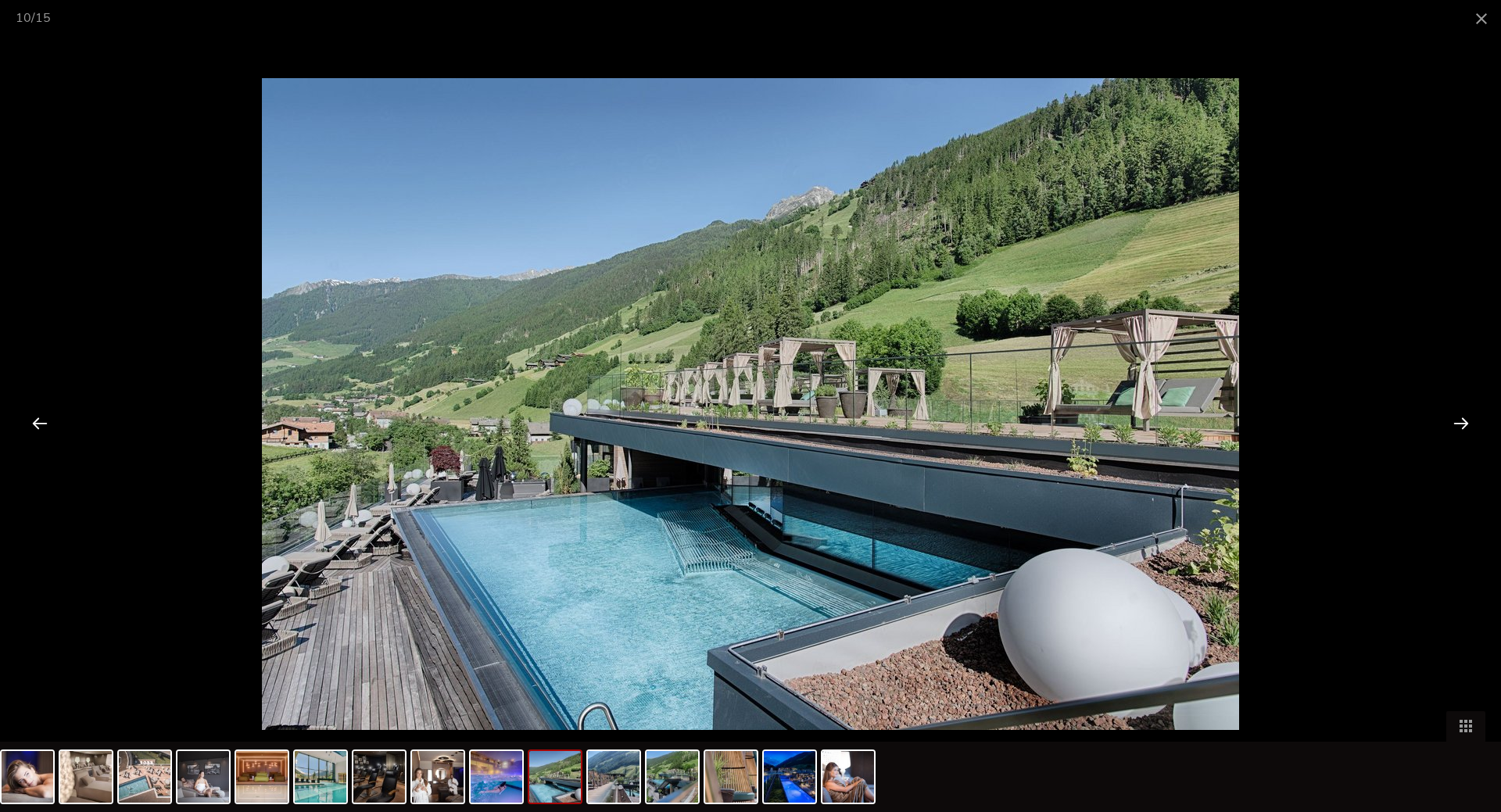
click at [1468, 422] on div at bounding box center [1460, 423] width 49 height 49
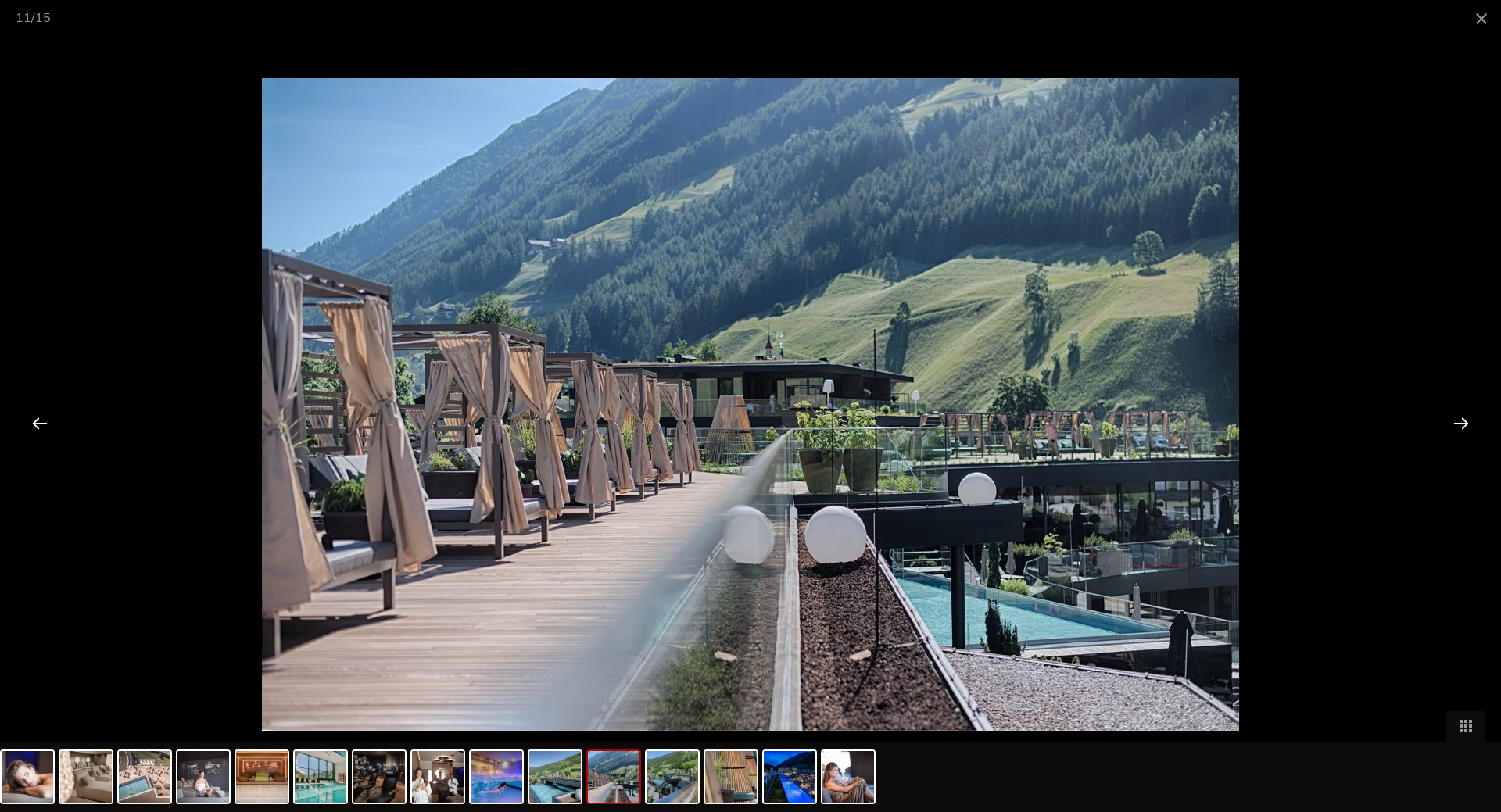
click at [1467, 428] on div at bounding box center [1460, 423] width 49 height 49
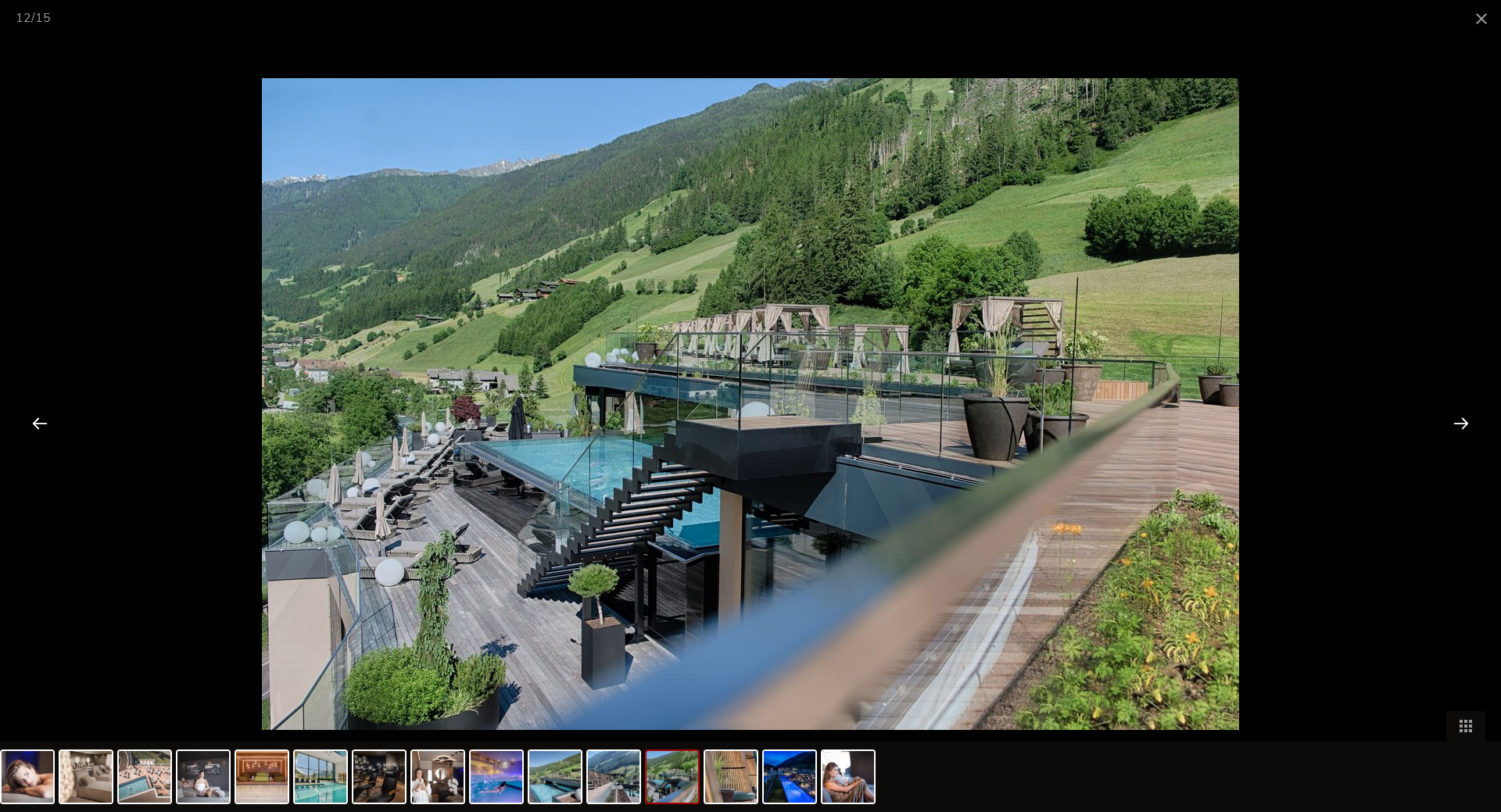
click at [1467, 428] on div at bounding box center [1460, 423] width 49 height 49
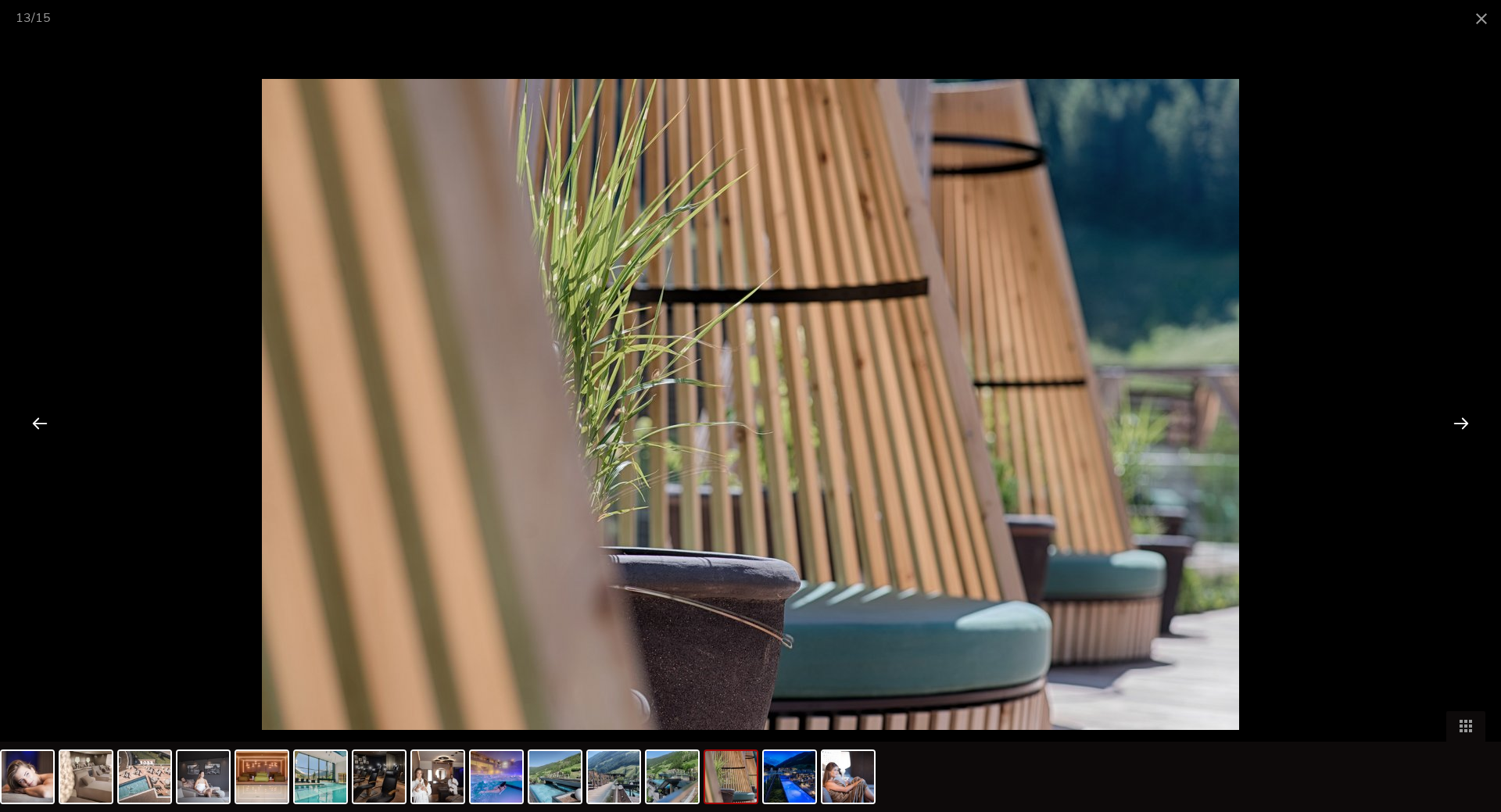
click at [1467, 428] on div at bounding box center [1460, 423] width 49 height 49
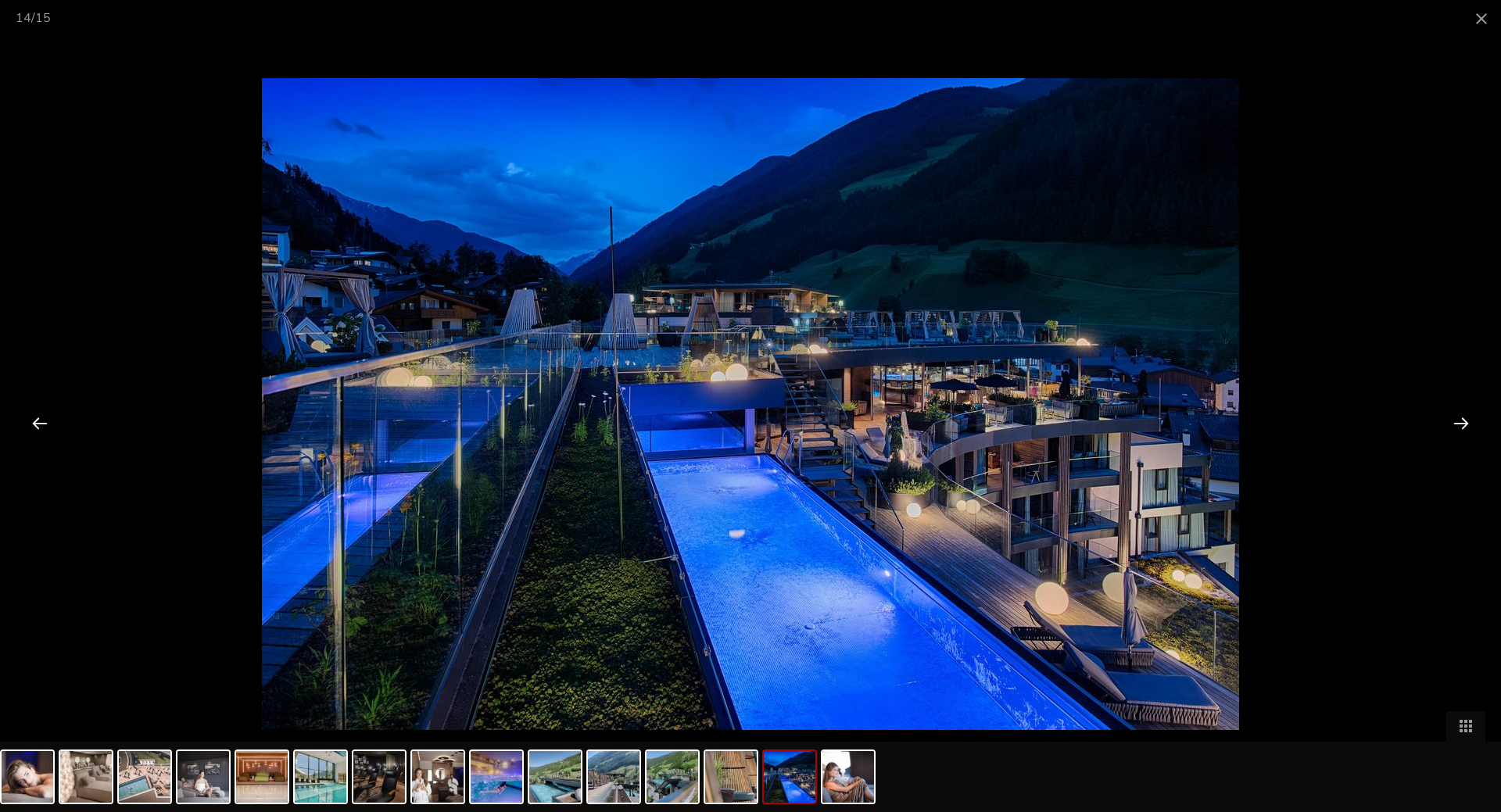
click at [1467, 428] on div at bounding box center [1460, 423] width 49 height 49
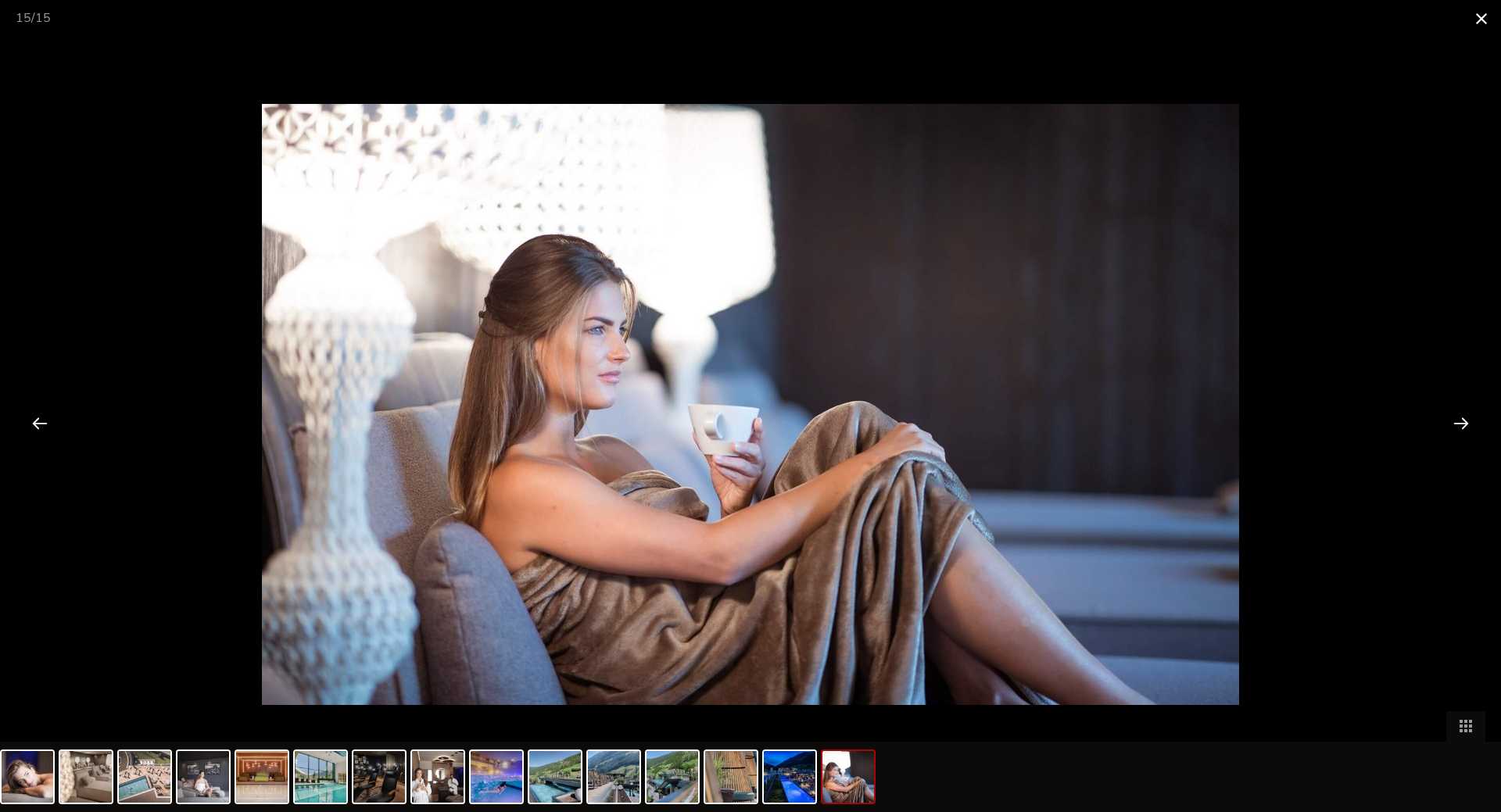
click at [1483, 14] on span at bounding box center [1481, 18] width 39 height 37
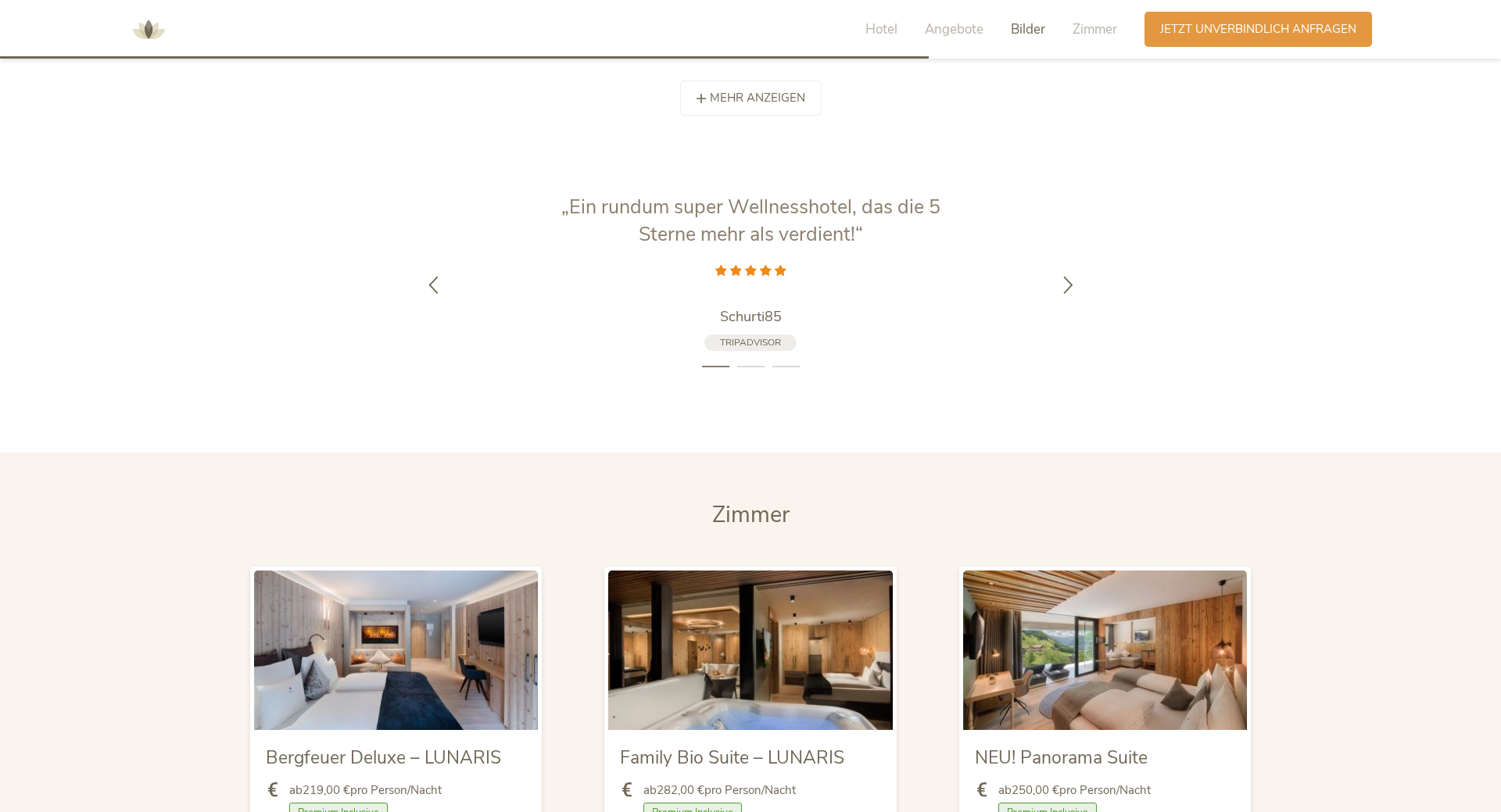
scroll to position [2926, 0]
